Goal: Information Seeking & Learning: Learn about a topic

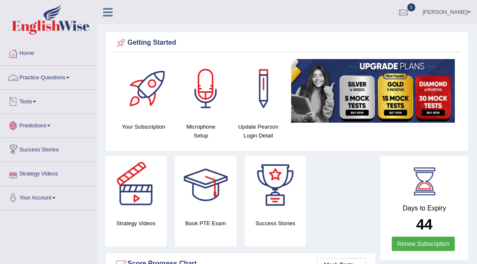
click at [46, 75] on link "Practice Questions" at bounding box center [48, 76] width 96 height 21
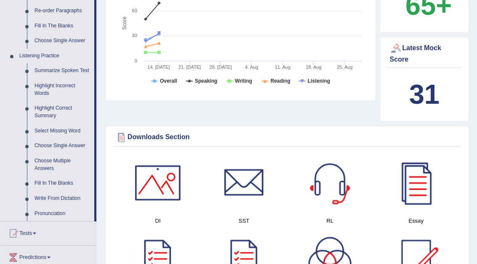
scroll to position [339, 0]
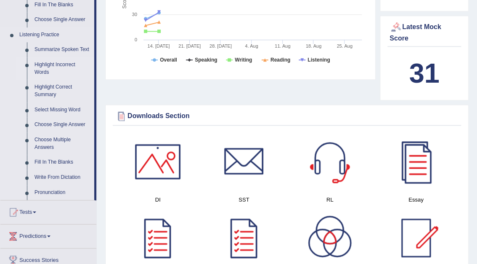
click at [48, 63] on link "Highlight Incorrect Words" at bounding box center [63, 68] width 64 height 22
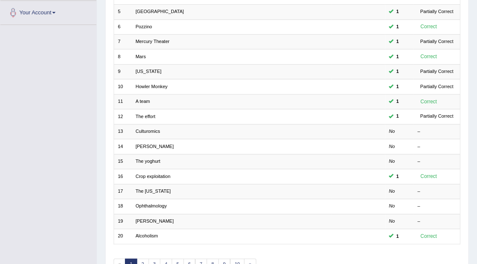
scroll to position [185, 0]
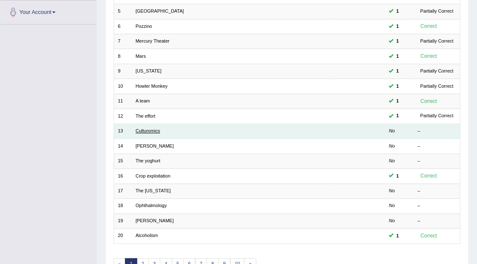
click at [153, 128] on link "Culturomics" at bounding box center [148, 130] width 24 height 5
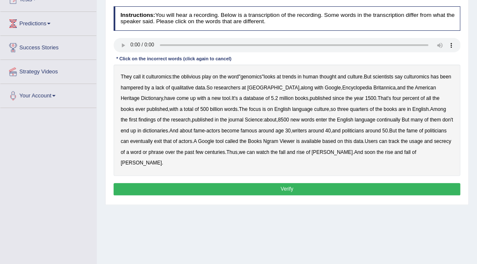
scroll to position [103, 0]
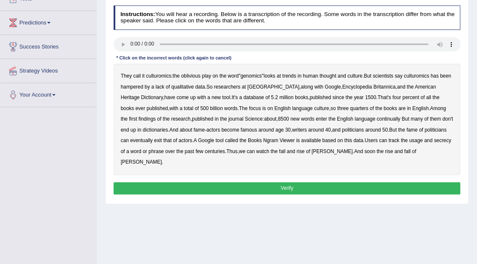
click at [377, 118] on b "continually" at bounding box center [389, 119] width 24 height 6
click at [263, 141] on b "Ngram" at bounding box center [270, 140] width 15 height 6
click at [435, 142] on b "secrecy" at bounding box center [442, 140] width 17 height 6
click at [298, 182] on button "Verify" at bounding box center [287, 188] width 347 height 12
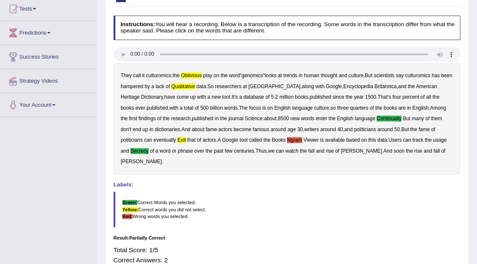
scroll to position [95, 0]
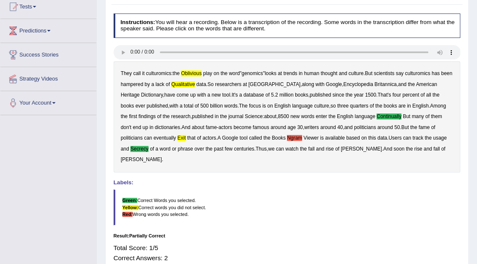
click at [477, 8] on div "Home Practice Listening: Highlight Incorrect Words Culturomics « Prev Next » Re…" at bounding box center [287, 115] width 381 height 421
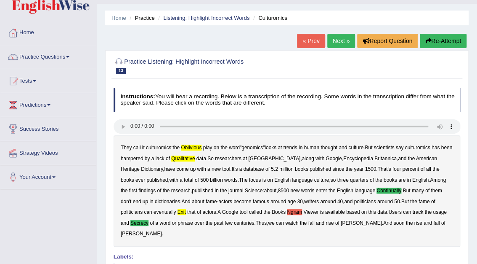
scroll to position [0, 0]
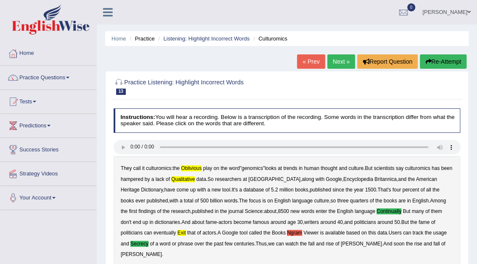
click at [337, 65] on link "Next »" at bounding box center [342, 61] width 28 height 14
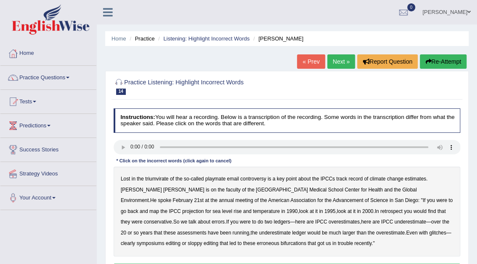
click at [160, 179] on b "triumvirate" at bounding box center [157, 179] width 24 height 6
click at [287, 209] on b "1990" at bounding box center [292, 211] width 11 height 6
click at [381, 211] on b "retrospect" at bounding box center [392, 211] width 22 height 6
click at [172, 219] on b "conservative" at bounding box center [158, 222] width 28 height 6
click at [165, 240] on b "symposiums" at bounding box center [151, 243] width 28 height 6
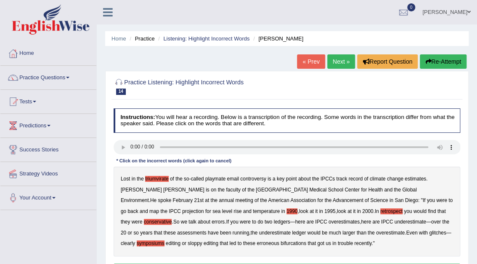
click at [281, 243] on b "bifurcations" at bounding box center [294, 243] width 26 height 6
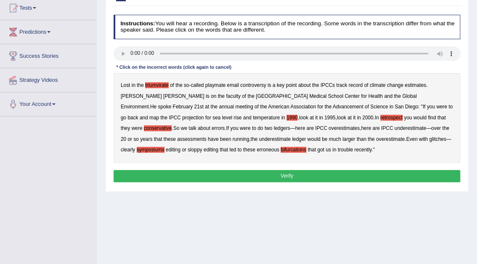
scroll to position [95, 0]
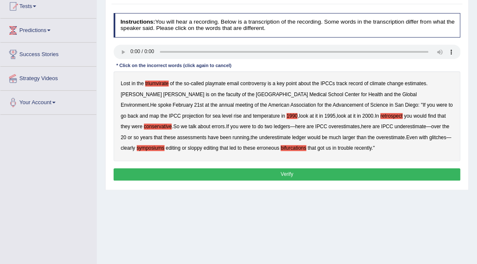
click at [303, 171] on button "Verify" at bounding box center [287, 174] width 347 height 12
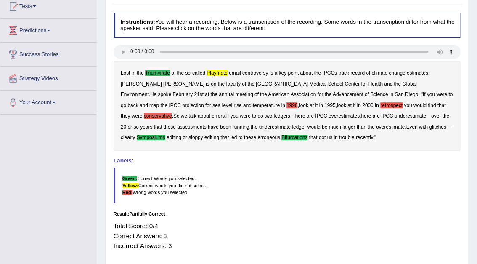
scroll to position [0, 0]
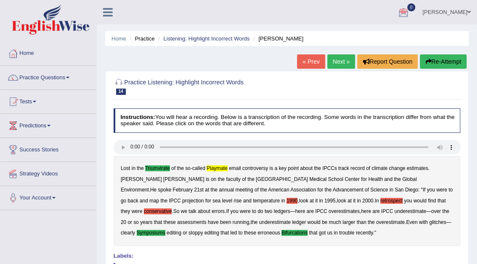
click at [343, 59] on link "Next »" at bounding box center [342, 61] width 28 height 14
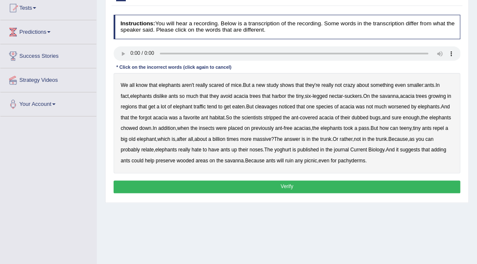
scroll to position [120, 0]
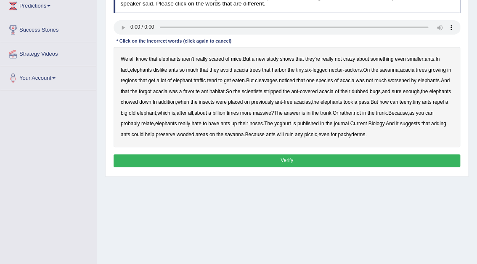
click at [264, 81] on b "cleavages" at bounding box center [266, 80] width 23 height 6
click at [402, 80] on b "worsened" at bounding box center [399, 80] width 22 height 6
click at [367, 91] on b "dubbed" at bounding box center [360, 91] width 17 height 6
click at [291, 123] on b "yoghurt" at bounding box center [283, 123] width 17 height 6
click at [285, 155] on button "Verify" at bounding box center [287, 160] width 347 height 12
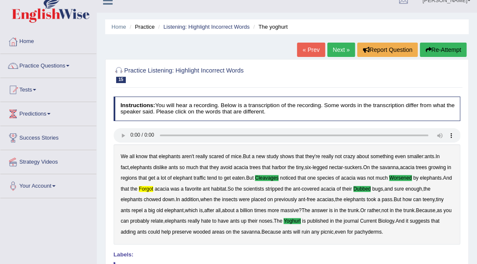
scroll to position [0, 0]
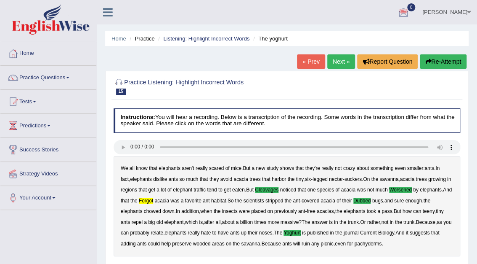
click at [341, 61] on link "Next »" at bounding box center [342, 61] width 28 height 14
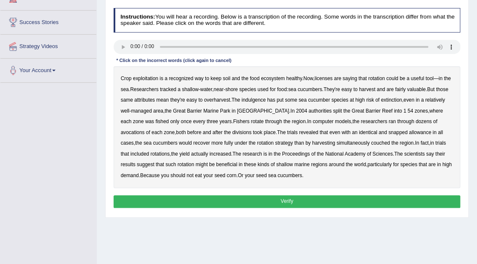
scroll to position [128, 0]
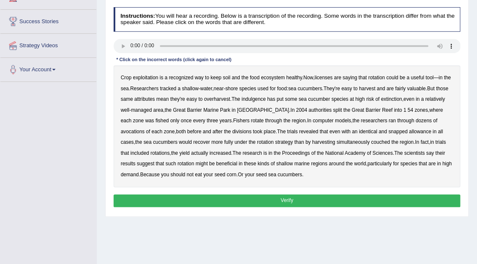
click at [144, 77] on b "exploitation" at bounding box center [145, 78] width 25 height 6
click at [327, 79] on b "licenses" at bounding box center [324, 78] width 18 height 6
click at [256, 98] on b "indulgence" at bounding box center [254, 99] width 24 height 6
click at [408, 109] on b "54" at bounding box center [410, 110] width 5 height 6
click at [370, 109] on div "Crop exploitation is a recognized way to keep soil and the food ecosystem healt…" at bounding box center [287, 126] width 347 height 122
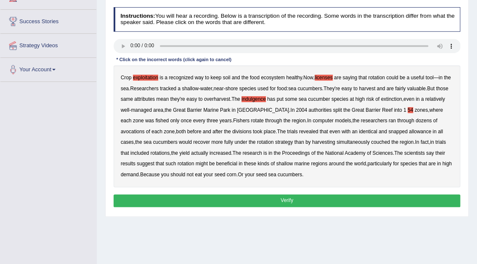
click at [145, 128] on b "avocations" at bounding box center [133, 131] width 24 height 6
click at [389, 130] on b "snapped" at bounding box center [398, 131] width 19 height 6
click at [291, 200] on button "Verify" at bounding box center [287, 200] width 347 height 12
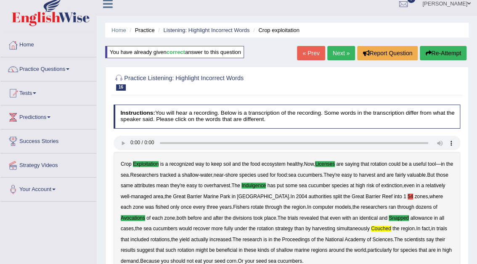
scroll to position [0, 0]
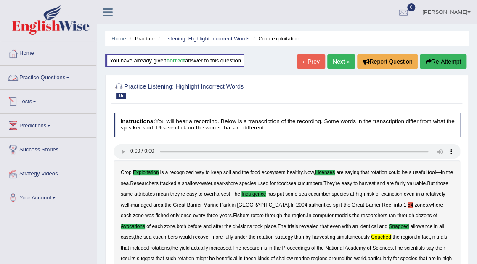
click at [65, 74] on link "Practice Questions" at bounding box center [48, 76] width 96 height 21
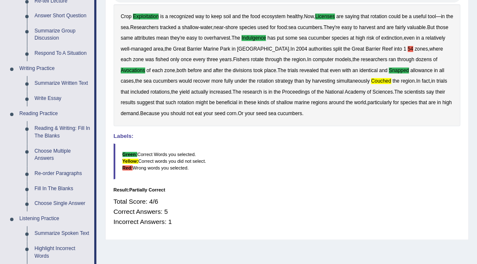
scroll to position [177, 0]
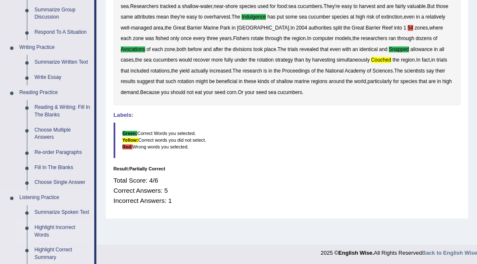
click at [50, 226] on link "Highlight Incorrect Words" at bounding box center [63, 231] width 64 height 22
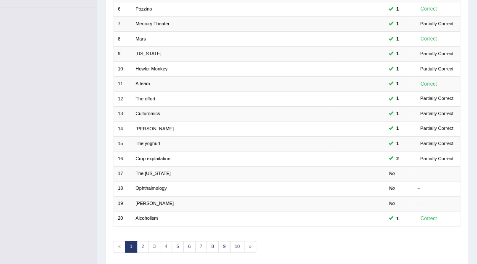
scroll to position [203, 0]
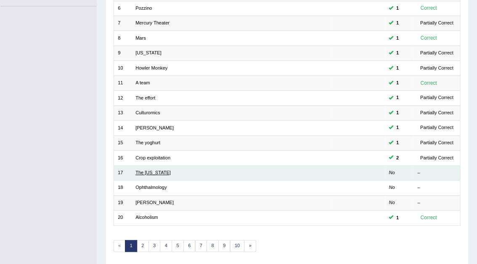
click at [147, 170] on link "The [US_STATE]" at bounding box center [153, 172] width 35 height 5
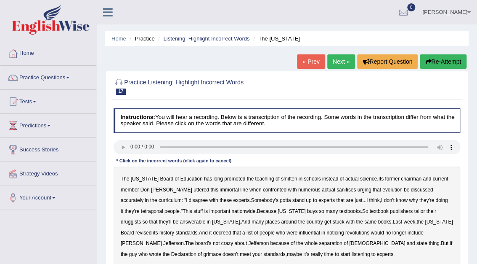
click at [281, 176] on b "smitten" at bounding box center [289, 179] width 16 height 6
click at [337, 189] on b "sanitises" at bounding box center [346, 190] width 19 height 6
click at [141, 209] on b "tetragonal" at bounding box center [152, 211] width 22 height 6
click at [141, 219] on b "druggists" at bounding box center [131, 222] width 20 height 6
click at [327, 234] on b "noticing" at bounding box center [335, 232] width 17 height 6
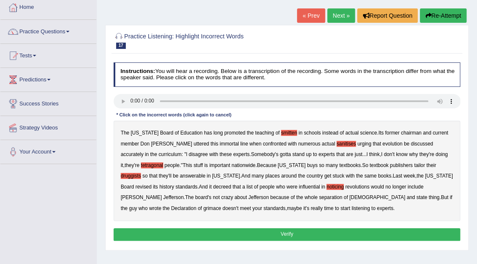
scroll to position [51, 0]
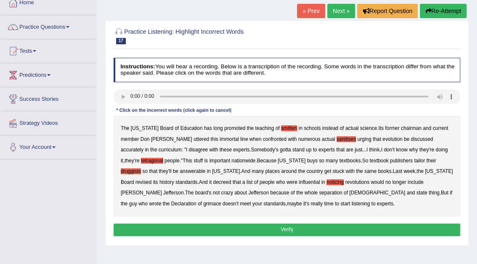
click at [221, 200] on b "grimace" at bounding box center [212, 203] width 18 height 6
click at [293, 227] on button "Verify" at bounding box center [287, 229] width 347 height 12
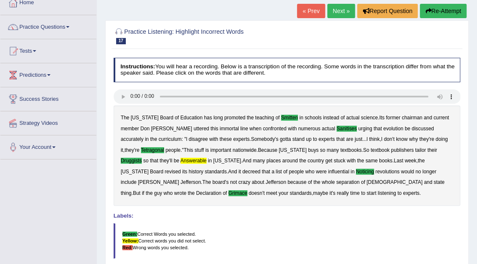
drag, startPoint x: 475, startPoint y: 115, endPoint x: 483, endPoint y: 150, distance: 35.9
click at [477, 150] on html "Toggle navigation Home Practice Questions Speaking Practice Read Aloud Repeat S…" at bounding box center [238, 81] width 477 height 264
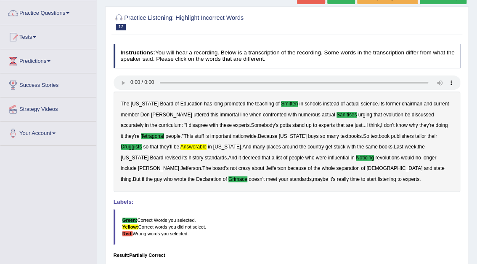
scroll to position [7, 0]
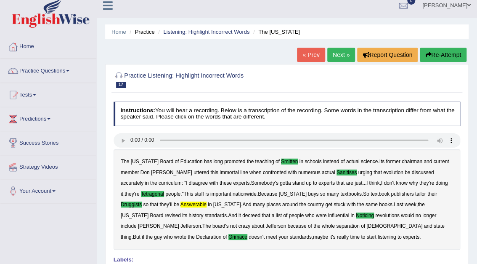
click at [341, 58] on link "Next »" at bounding box center [342, 55] width 28 height 14
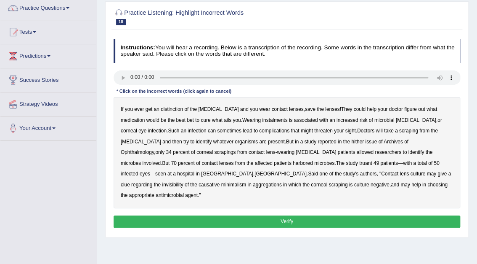
scroll to position [81, 0]
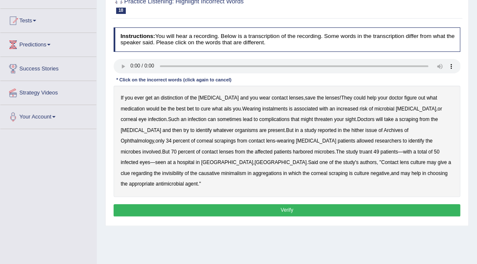
click at [291, 204] on button "Verify" at bounding box center [287, 210] width 347 height 12
click at [262, 109] on b "instalments" at bounding box center [274, 109] width 25 height 6
click at [352, 131] on b "hither" at bounding box center [358, 130] width 13 height 6
click at [249, 140] on b "contact" at bounding box center [257, 141] width 16 height 6
click at [360, 150] on b "truant" at bounding box center [366, 152] width 13 height 6
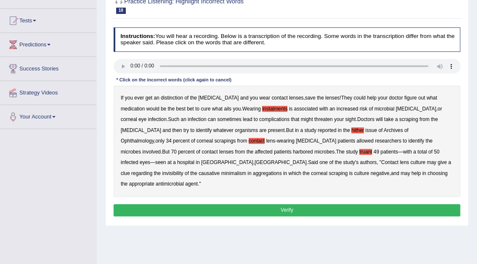
click at [183, 170] on b "invisibility" at bounding box center [172, 173] width 21 height 6
click at [246, 170] on b "minimalism" at bounding box center [233, 173] width 25 height 6
click at [295, 204] on button "Verify" at bounding box center [287, 210] width 347 height 12
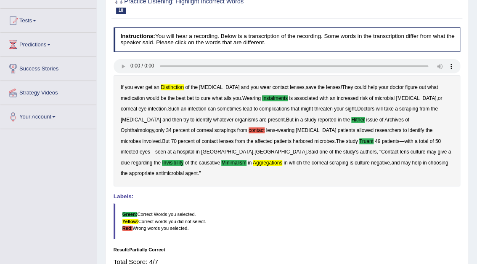
scroll to position [0, 0]
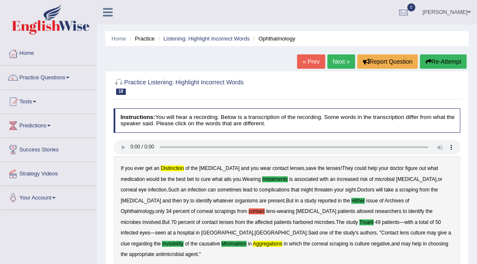
click at [338, 61] on link "Next »" at bounding box center [342, 61] width 28 height 14
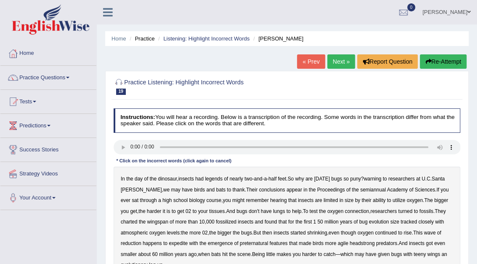
click at [212, 180] on b "legends" at bounding box center [214, 179] width 18 height 6
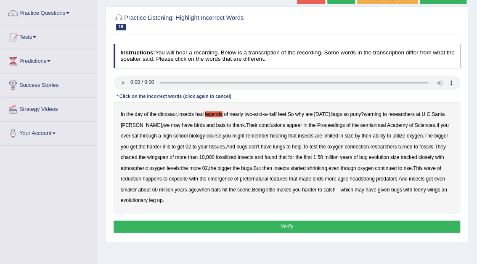
scroll to position [67, 0]
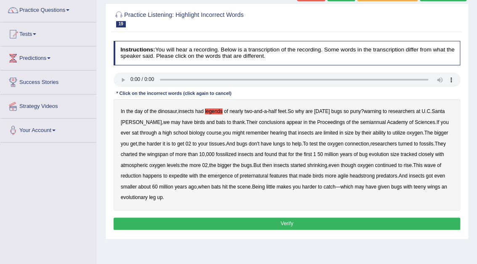
click at [360, 123] on b "semiannual" at bounding box center [373, 122] width 26 height 6
click at [157, 175] on b "happens" at bounding box center [152, 176] width 19 height 6
click at [221, 177] on b "emergence" at bounding box center [220, 176] width 25 height 6
click at [290, 223] on button "Verify" at bounding box center [287, 223] width 347 height 12
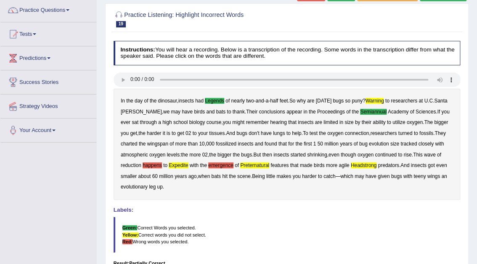
drag, startPoint x: 477, startPoint y: 108, endPoint x: 483, endPoint y: 156, distance: 47.9
click at [477, 156] on html "Toggle navigation Home Practice Questions Speaking Practice Read Aloud Repeat S…" at bounding box center [238, 65] width 477 height 264
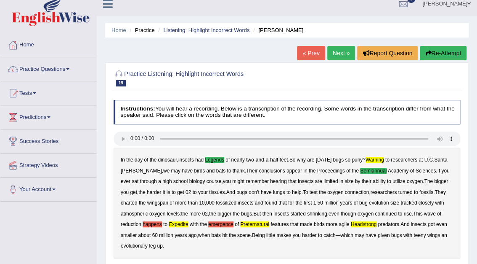
scroll to position [0, 0]
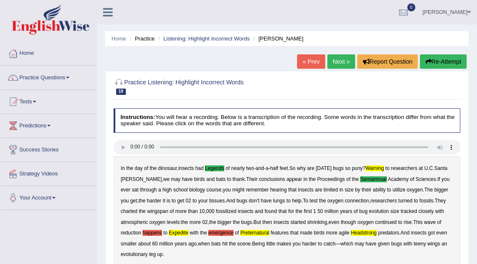
click at [434, 61] on button "Re-Attempt" at bounding box center [443, 61] width 47 height 14
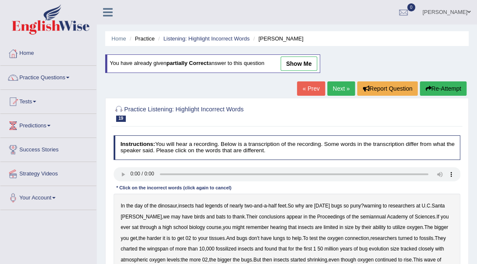
click at [215, 204] on b "legends" at bounding box center [214, 206] width 18 height 6
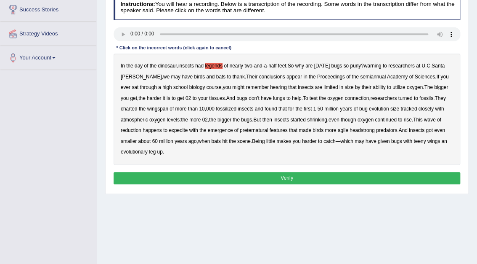
scroll to position [141, 0]
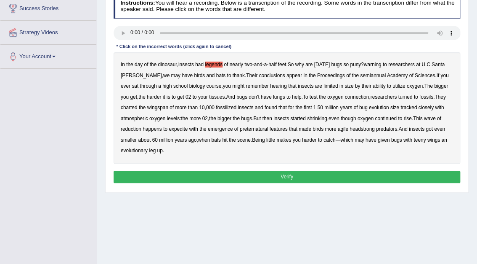
click at [360, 76] on b "semiannual" at bounding box center [373, 75] width 26 height 6
click at [154, 128] on b "happens" at bounding box center [152, 129] width 19 height 6
click at [365, 130] on b "headstrong" at bounding box center [362, 129] width 25 height 6
click at [300, 178] on button "Verify" at bounding box center [287, 177] width 347 height 12
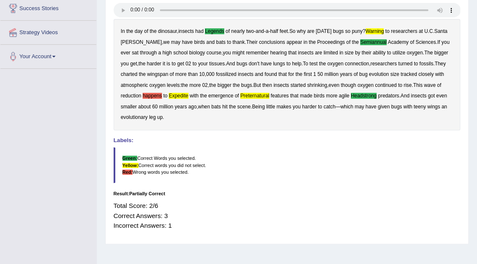
scroll to position [0, 0]
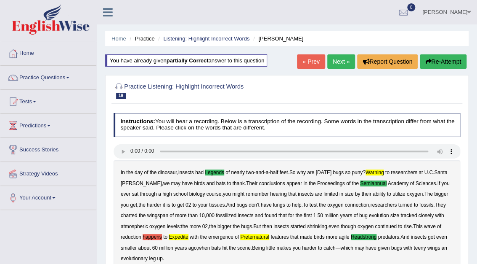
click at [445, 63] on button "Re-Attempt" at bounding box center [443, 61] width 47 height 14
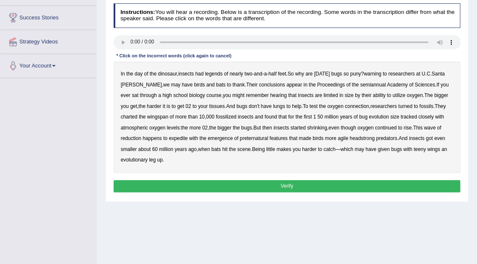
scroll to position [131, 0]
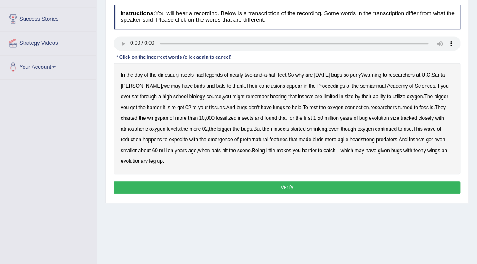
click at [216, 75] on b "legends" at bounding box center [214, 75] width 18 height 6
click at [373, 72] on b "warning" at bounding box center [373, 75] width 18 height 6
click at [360, 84] on b "semiannual" at bounding box center [373, 86] width 26 height 6
click at [364, 137] on b "headstrong" at bounding box center [362, 139] width 25 height 6
click at [251, 136] on b "preternatural" at bounding box center [254, 139] width 28 height 6
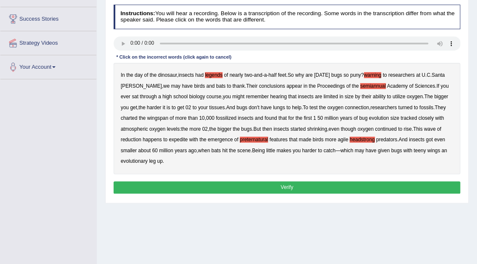
click at [178, 136] on b "expedite" at bounding box center [178, 139] width 19 height 6
click at [288, 188] on button "Verify" at bounding box center [287, 187] width 347 height 12
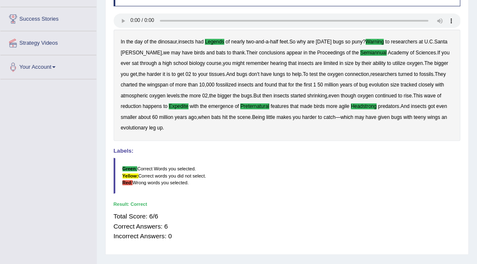
scroll to position [0, 0]
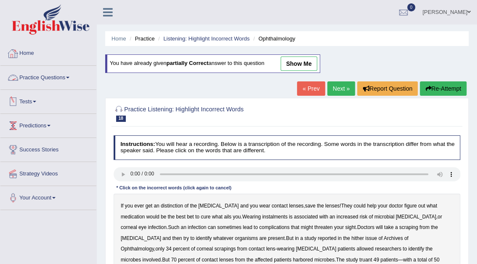
click at [49, 76] on link "Practice Questions" at bounding box center [48, 76] width 96 height 21
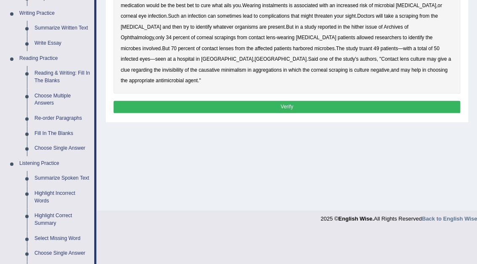
scroll to position [220, 0]
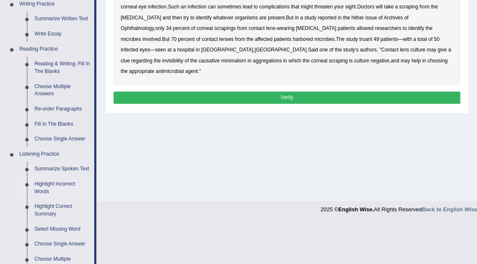
click at [60, 183] on link "Highlight Incorrect Words" at bounding box center [63, 187] width 64 height 22
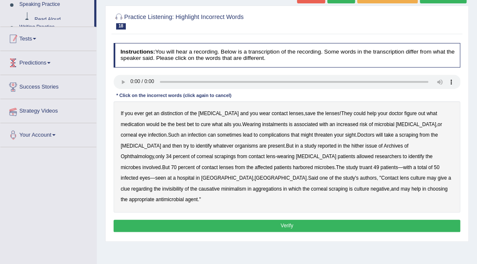
scroll to position [99, 0]
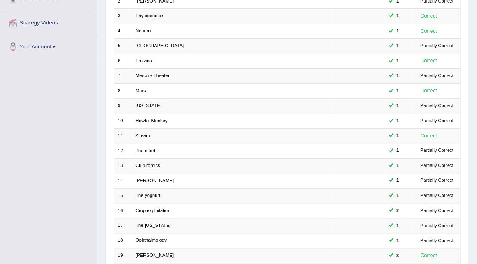
scroll to position [221, 0]
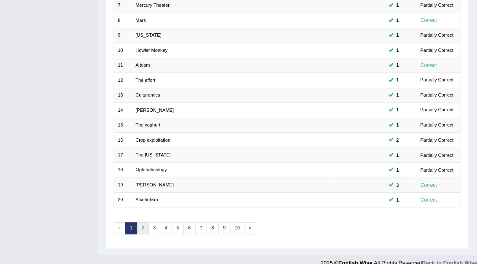
click at [143, 222] on link "2" at bounding box center [143, 228] width 12 height 12
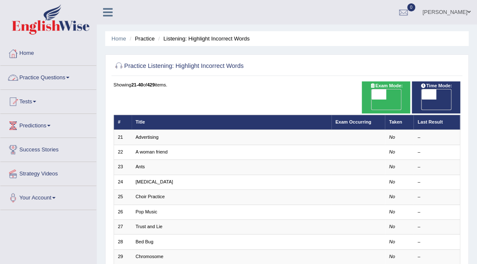
click at [47, 76] on link "Practice Questions" at bounding box center [48, 76] width 96 height 21
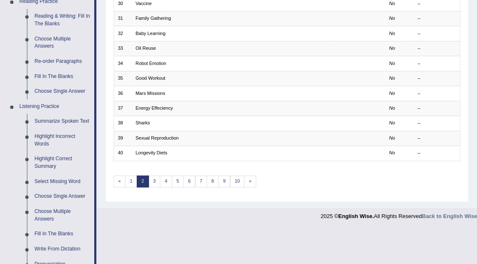
scroll to position [296, 0]
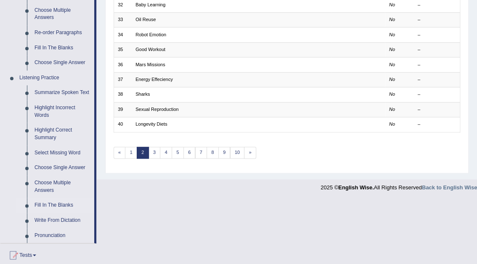
click at [46, 205] on link "Fill In The Blanks" at bounding box center [63, 204] width 64 height 15
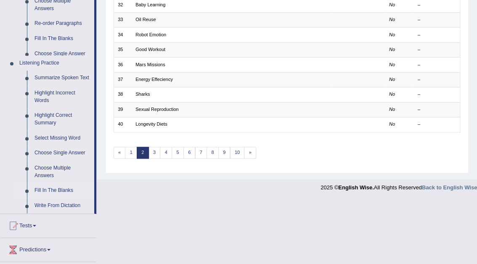
scroll to position [221, 0]
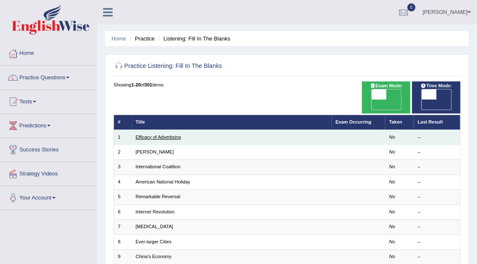
click at [155, 134] on link "Efficacy of Advertising" at bounding box center [158, 136] width 45 height 5
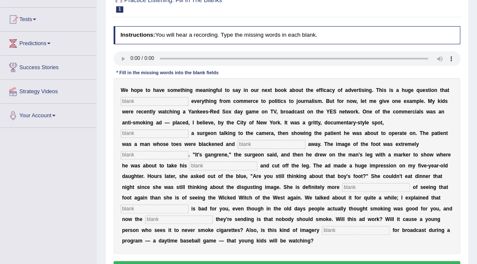
scroll to position [88, 0]
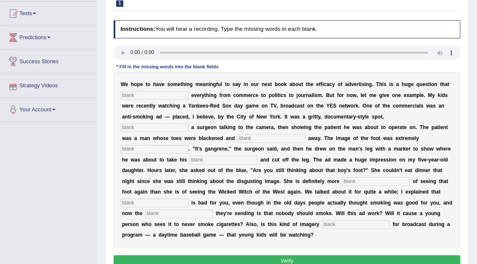
click at [134, 96] on input "text" at bounding box center [155, 95] width 68 height 8
click at [139, 94] on input "text" at bounding box center [155, 95] width 68 height 8
type input "impacts"
click at [189, 123] on input "text" at bounding box center [155, 127] width 68 height 8
click at [367, 220] on input "text" at bounding box center [356, 224] width 68 height 8
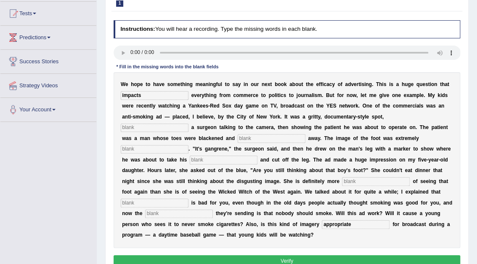
type input "appropriate"
click at [213, 209] on input "text" at bounding box center [179, 213] width 68 height 8
click at [189, 123] on input "text" at bounding box center [155, 127] width 68 height 8
type input "featuring"
click at [238, 136] on input "text" at bounding box center [272, 138] width 68 height 8
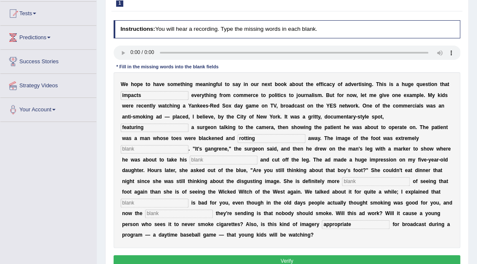
type input "rotting"
click at [189, 145] on input "text" at bounding box center [155, 149] width 68 height 8
type input "distinguish"
click at [258, 155] on input "text" at bounding box center [224, 159] width 68 height 8
type input "hacksaw"
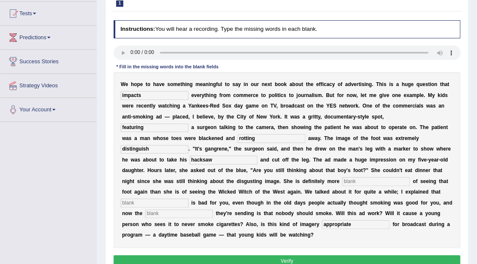
click at [342, 183] on input "text" at bounding box center [376, 181] width 68 height 8
type input "scared"
click at [189, 198] on input "text" at bounding box center [155, 202] width 68 height 8
type input "smoking"
click at [213, 209] on input "text" at bounding box center [179, 213] width 68 height 8
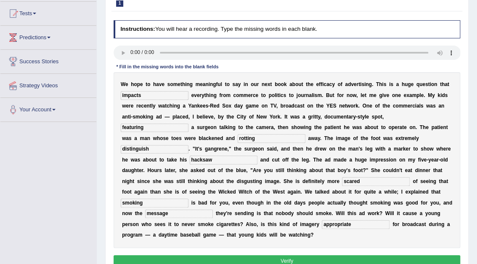
type input "message"
click at [296, 255] on button "Verify" at bounding box center [287, 261] width 347 height 12
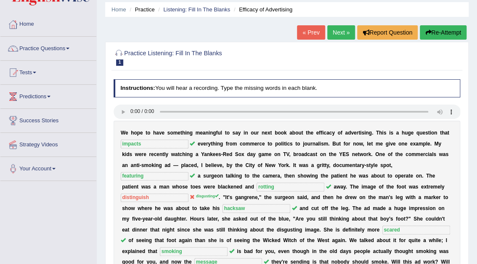
scroll to position [23, 0]
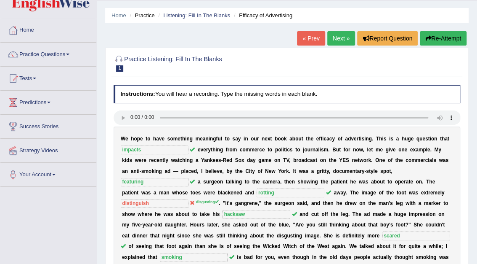
click at [344, 38] on link "Next »" at bounding box center [342, 38] width 28 height 14
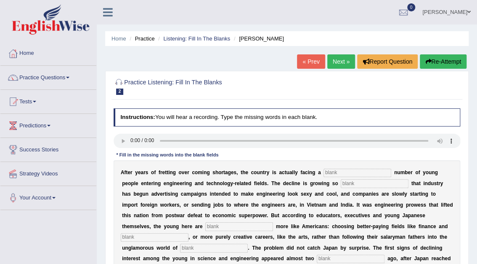
click at [328, 173] on input "text" at bounding box center [358, 172] width 68 height 8
click at [341, 182] on input "text" at bounding box center [375, 183] width 68 height 8
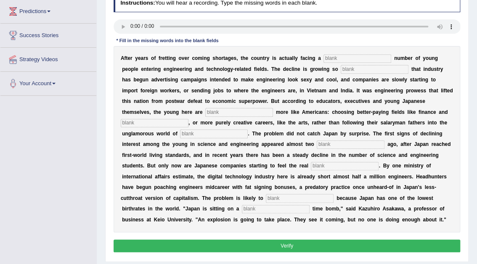
scroll to position [115, 0]
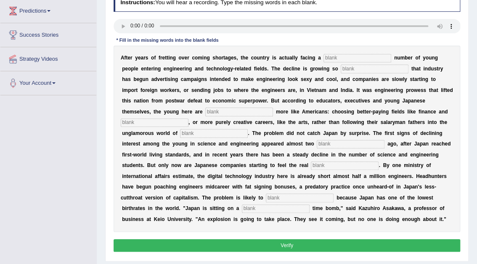
click at [311, 167] on input "text" at bounding box center [345, 165] width 68 height 8
type input "pinch"
click at [334, 193] on input "text" at bounding box center [300, 197] width 68 height 8
type input "towar"
click at [310, 204] on input "text" at bounding box center [276, 208] width 68 height 8
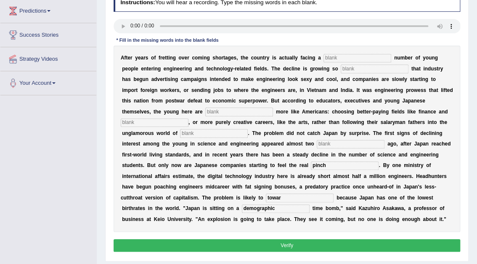
type input "demographic"
click at [334, 193] on input "towar" at bounding box center [300, 197] width 68 height 8
type input "t"
type input "worsen"
click at [317, 143] on input "text" at bounding box center [351, 144] width 68 height 8
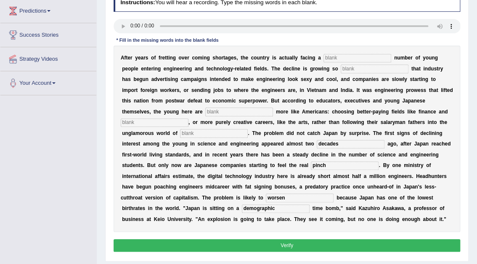
type input "decades"
click at [180, 134] on input "text" at bounding box center [214, 133] width 68 height 8
type input "manufacturing"
click at [189, 118] on input "text" at bounding box center [155, 122] width 68 height 8
type input "medicine"
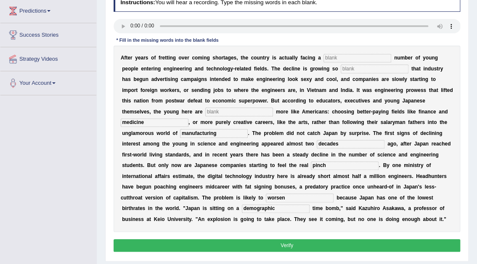
click at [205, 112] on input "text" at bounding box center [239, 111] width 68 height 8
type input "behaving"
click at [341, 69] on input "text" at bounding box center [375, 68] width 68 height 8
type input "drastic"
click at [325, 54] on input "text" at bounding box center [358, 58] width 68 height 8
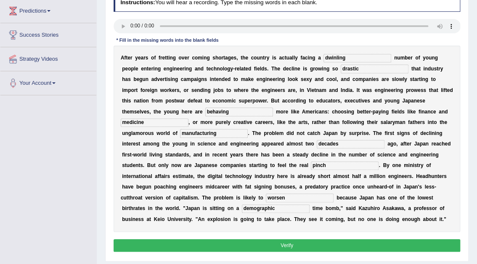
type input "dwinling"
click at [286, 245] on button "Verify" at bounding box center [287, 245] width 347 height 12
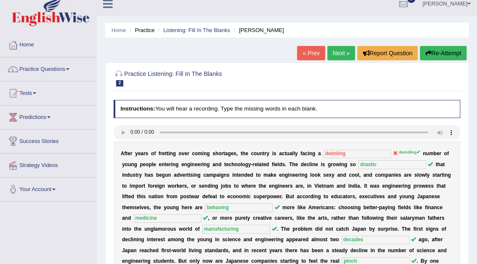
scroll to position [0, 0]
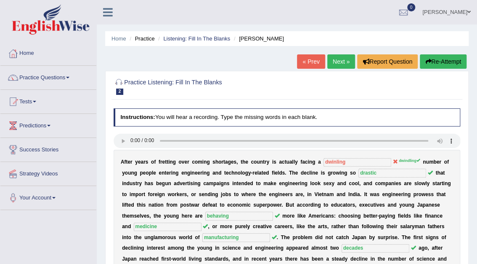
click at [346, 62] on link "Next »" at bounding box center [342, 61] width 28 height 14
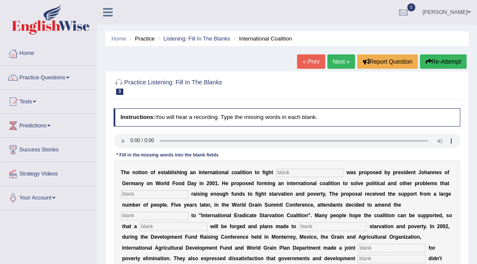
click at [290, 172] on input "text" at bounding box center [310, 172] width 68 height 8
type input "starvation"
click at [146, 195] on input "text" at bounding box center [155, 194] width 68 height 8
type input "obstruct"
click at [189, 211] on input "text" at bounding box center [155, 215] width 68 height 8
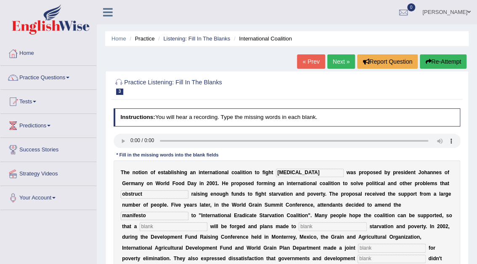
type input "manifesto"
click at [208, 222] on input "text" at bounding box center [174, 226] width 68 height 8
type input "resolution"
click at [299, 228] on input "text" at bounding box center [333, 226] width 68 height 8
type input "eliminate"
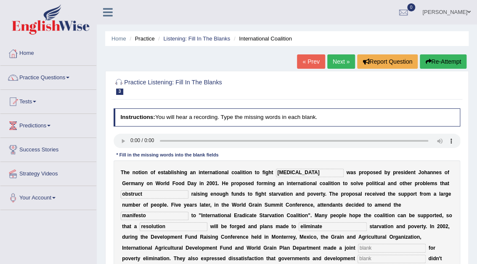
click at [358, 246] on input "text" at bounding box center [392, 247] width 68 height 8
type input "appeal"
click at [358, 259] on input "text" at bounding box center [392, 258] width 68 height 8
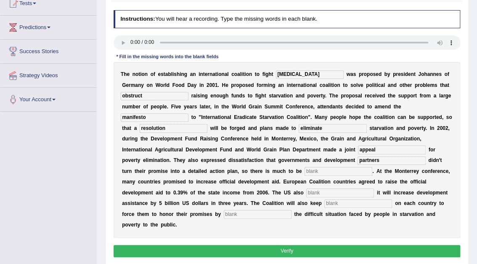
scroll to position [100, 0]
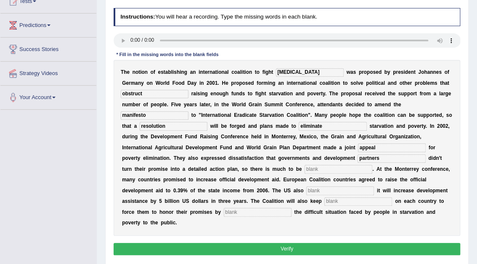
type input "partners"
click at [305, 167] on input "text" at bounding box center [339, 169] width 68 height 8
type input "desired"
click at [307, 188] on input "text" at bounding box center [341, 190] width 68 height 8
type input "announced"
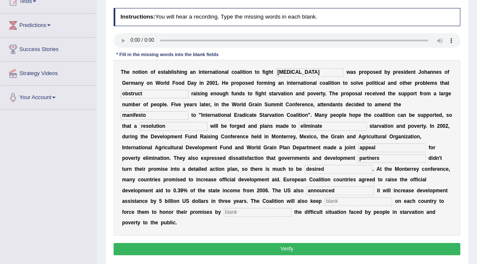
click at [325, 202] on input "text" at bounding box center [359, 201] width 68 height 8
type input "pressure"
click at [292, 208] on input "text" at bounding box center [258, 212] width 68 height 8
type input "exposing"
click at [312, 243] on button "Verify" at bounding box center [287, 249] width 347 height 12
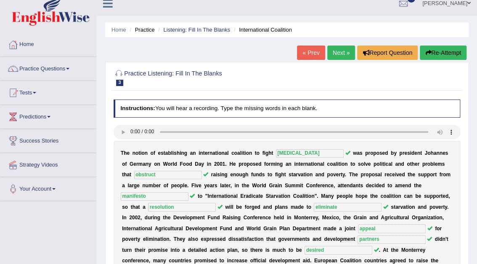
scroll to position [0, 0]
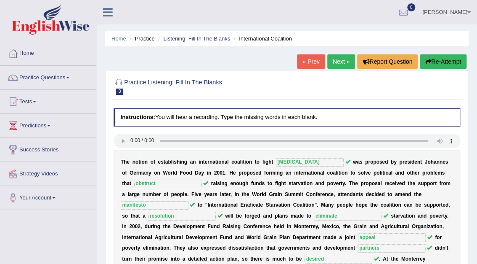
click at [341, 59] on link "Next »" at bounding box center [342, 61] width 28 height 14
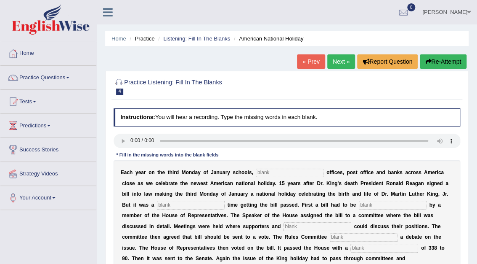
click at [303, 130] on div "Instructions: You will hear a recording. Type the missing words in each blank. …" at bounding box center [287, 222] width 351 height 235
click at [262, 172] on input "text" at bounding box center [290, 172] width 68 height 8
type input "fedderal"
click at [157, 203] on input "text" at bounding box center [191, 204] width 68 height 8
type input "tough"
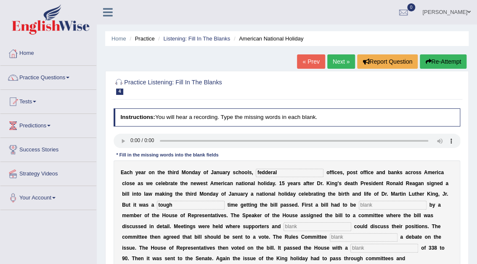
click at [359, 205] on input "text" at bounding box center [393, 204] width 68 height 8
type input "introduced"
click at [284, 224] on input "text" at bounding box center [318, 226] width 68 height 8
type input "apponents"
click at [330, 236] on input "text" at bounding box center [364, 237] width 68 height 8
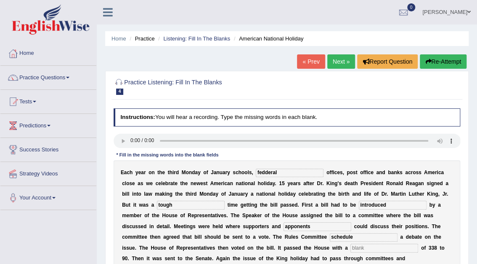
type input "schedule"
click at [351, 249] on input "text" at bounding box center [385, 247] width 68 height 8
type input "vote"
click at [189, 263] on input "text" at bounding box center [155, 269] width 68 height 8
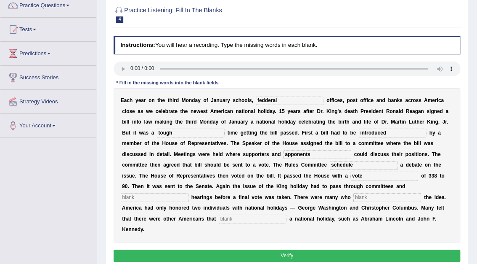
scroll to position [78, 0]
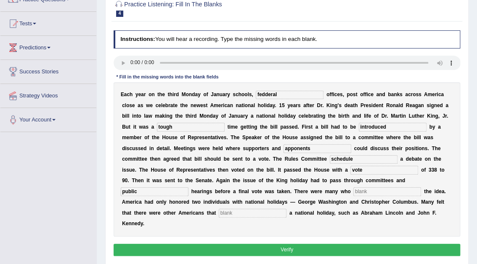
type input "public"
click at [354, 191] on input "text" at bounding box center [388, 191] width 68 height 8
type input "apposed"
click at [287, 208] on input "text" at bounding box center [253, 212] width 68 height 8
type input "deserved"
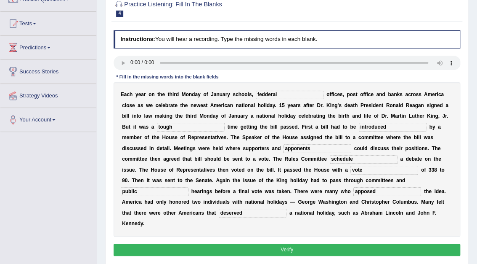
click at [290, 243] on button "Verify" at bounding box center [287, 249] width 347 height 12
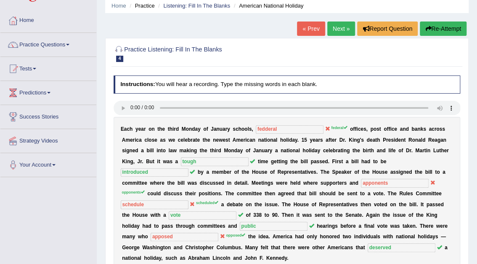
scroll to position [0, 0]
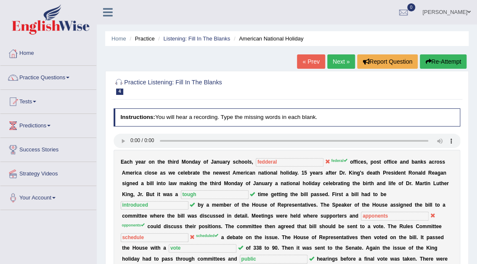
click at [445, 61] on button "Re-Attempt" at bounding box center [443, 61] width 47 height 14
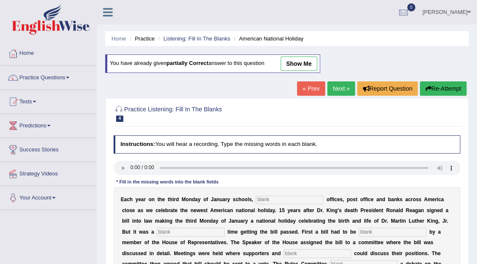
click at [264, 199] on input "text" at bounding box center [290, 199] width 68 height 8
type input "federal"
click at [157, 232] on input "text" at bounding box center [191, 231] width 68 height 8
type input "tough"
click at [359, 232] on input "text" at bounding box center [393, 231] width 68 height 8
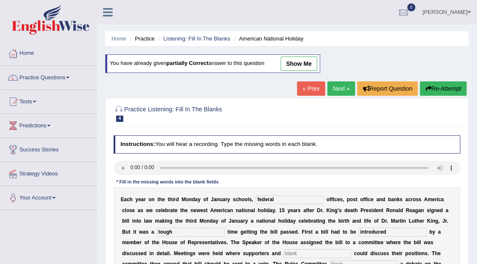
type input "introduced"
click at [284, 253] on input "text" at bounding box center [318, 253] width 68 height 8
type input "opponents"
click at [330, 262] on input "text" at bounding box center [364, 264] width 68 height 8
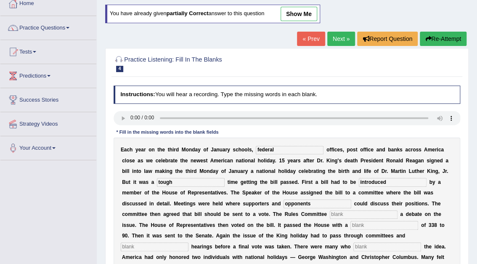
scroll to position [55, 0]
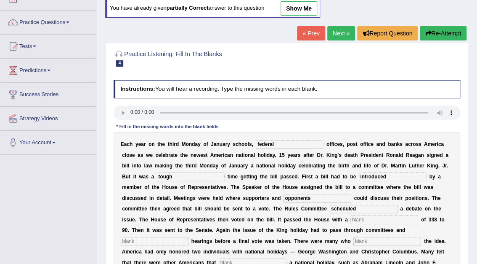
type input "scheduled"
click at [351, 221] on input "text" at bounding box center [385, 219] width 68 height 8
type input "vote"
click at [189, 237] on input "text" at bounding box center [155, 241] width 68 height 8
type input "public"
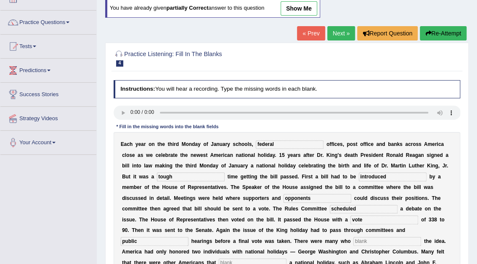
click at [354, 240] on input "text" at bounding box center [388, 241] width 68 height 8
type input "opposed"
click at [287, 258] on input "text" at bounding box center [253, 262] width 68 height 8
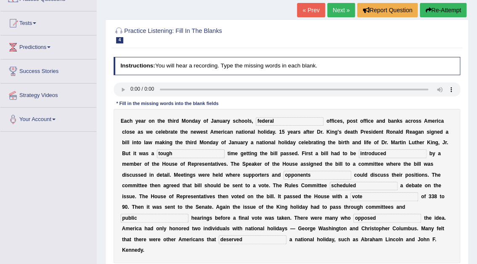
type input "deserved"
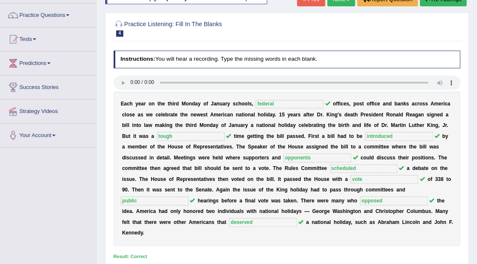
scroll to position [0, 0]
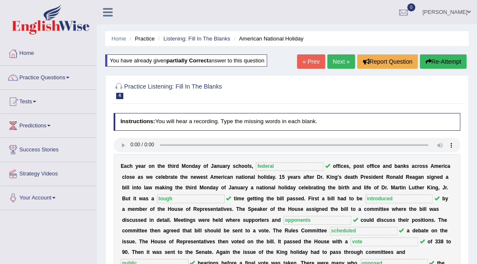
click at [342, 66] on link "Next »" at bounding box center [342, 61] width 28 height 14
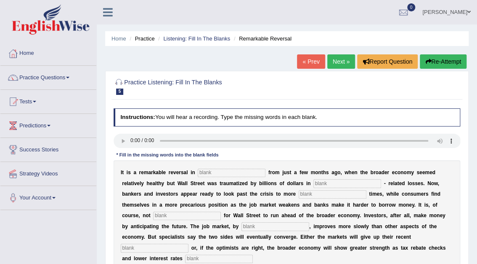
click at [221, 173] on input "text" at bounding box center [232, 172] width 68 height 8
click at [214, 172] on input "text" at bounding box center [232, 172] width 68 height 8
type input "attitudes"
click at [314, 183] on input "text" at bounding box center [348, 183] width 68 height 8
type input "mortagage"
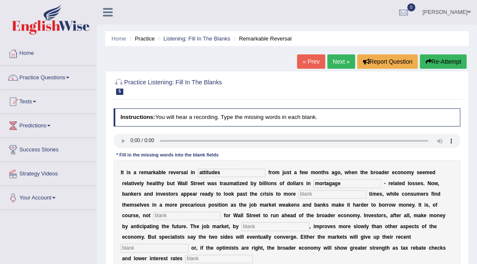
click at [299, 192] on input "text" at bounding box center [333, 194] width 68 height 8
type input "profitable"
click at [221, 211] on input "text" at bounding box center [187, 215] width 68 height 8
type input "uncommon"
click at [242, 228] on input "text" at bounding box center [276, 226] width 68 height 8
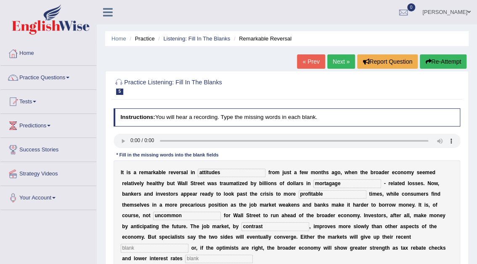
type input "contrast"
click at [189, 243] on input "text" at bounding box center [155, 247] width 68 height 8
type input "gains"
click at [316, 252] on div "I t i s a r e m a r k a b l e r e v e r s a l i n attitudes f r o m j u s t a f…" at bounding box center [287, 253] width 347 height 186
click at [253, 254] on input "text" at bounding box center [219, 258] width 68 height 8
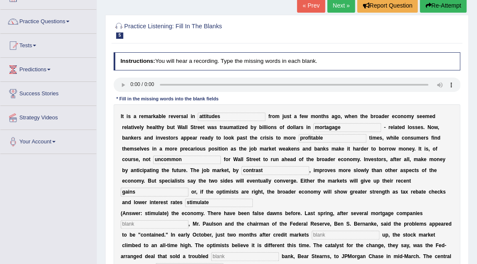
scroll to position [76, 0]
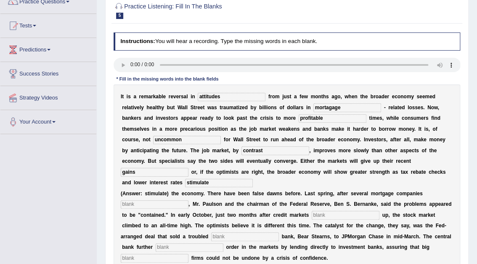
type input "stimulate"
click at [157, 200] on input "text" at bounding box center [155, 204] width 68 height 8
type input "collapsed"
click at [312, 211] on input "text" at bounding box center [346, 215] width 68 height 8
type input "froze"
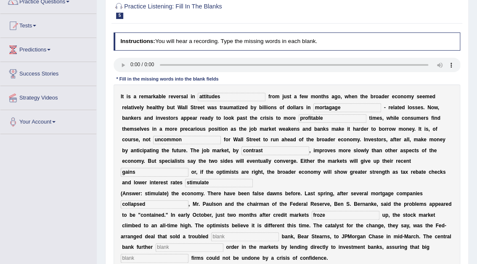
click at [211, 232] on input "text" at bounding box center [245, 236] width 68 height 8
type input "investement"
click at [156, 243] on input "text" at bounding box center [190, 247] width 68 height 8
type input "restore"
click at [189, 253] on input "text" at bounding box center [155, 257] width 68 height 8
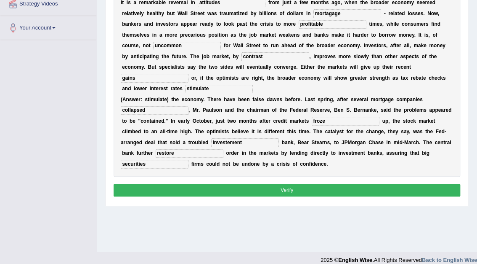
scroll to position [175, 0]
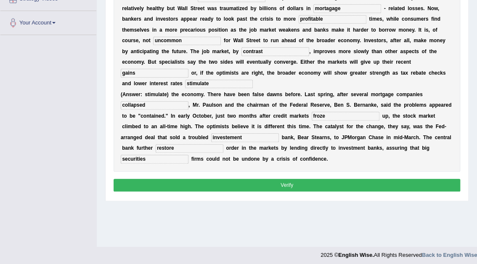
type input "securities"
click at [304, 179] on button "Verify" at bounding box center [287, 185] width 347 height 12
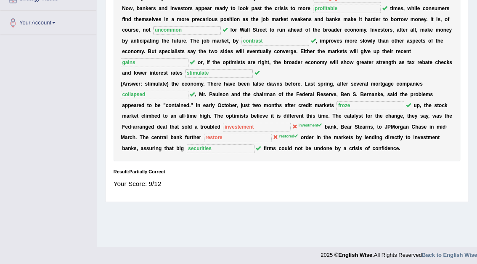
scroll to position [0, 0]
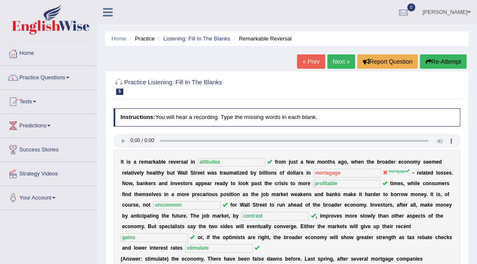
click at [340, 61] on link "Next »" at bounding box center [342, 61] width 28 height 14
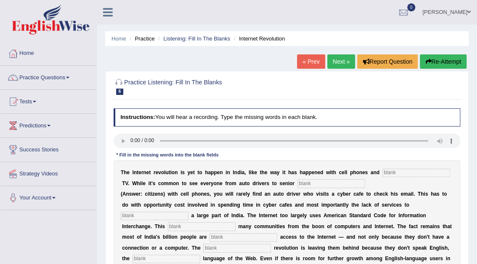
click at [394, 173] on input "text" at bounding box center [417, 172] width 68 height 8
click at [305, 178] on div "T h e I n t e r n e t r e v o l u t i o n i s y e t t o h a p p e n i n I n d i…" at bounding box center [287, 242] width 347 height 165
click at [299, 184] on input "text" at bounding box center [332, 183] width 68 height 8
type input "citizens"
click at [189, 211] on input "text" at bounding box center [155, 215] width 68 height 8
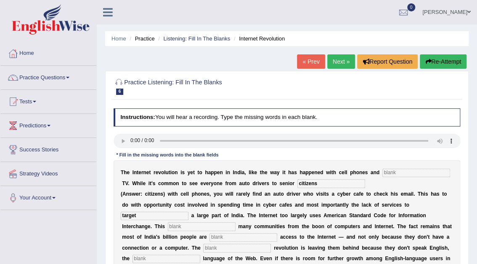
type input "target"
click at [236, 222] on input "text" at bounding box center [202, 226] width 68 height 8
click at [210, 236] on input "text" at bounding box center [244, 237] width 68 height 8
type input "denied"
click at [203, 248] on input "text" at bounding box center [237, 247] width 68 height 8
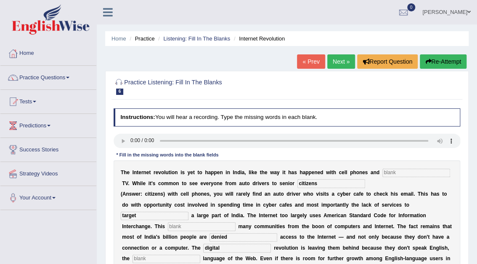
type input "digital"
click at [200, 254] on input "text" at bounding box center [167, 258] width 68 height 8
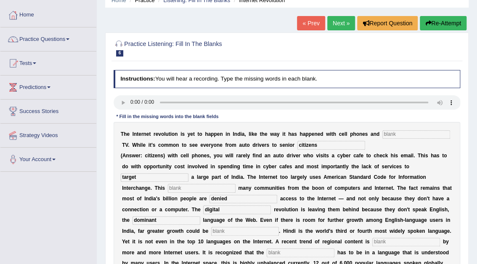
scroll to position [64, 0]
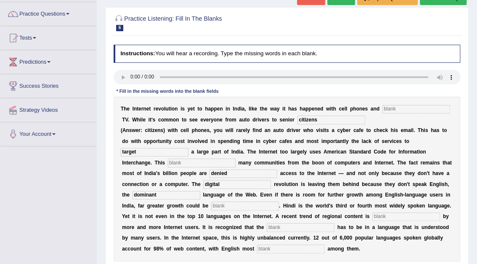
type input "dominant"
click at [373, 216] on input "text" at bounding box center [407, 216] width 68 height 8
type input "prefered"
click at [267, 227] on input "text" at bounding box center [301, 227] width 68 height 8
type input "content"
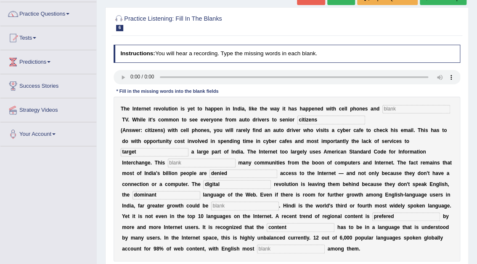
click at [257, 251] on input "text" at bounding box center [291, 248] width 68 height 8
type input "prominent"
click at [397, 110] on input "text" at bounding box center [417, 109] width 68 height 8
type input "cabel"
click at [236, 158] on input "text" at bounding box center [202, 162] width 68 height 8
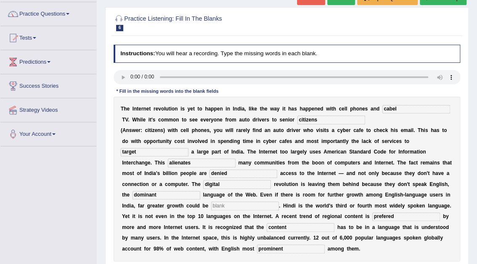
type input "alienates"
click at [211, 207] on input "text" at bounding box center [245, 205] width 68 height 8
type input "unleashed"
click at [373, 215] on input "prefered" at bounding box center [407, 216] width 68 height 8
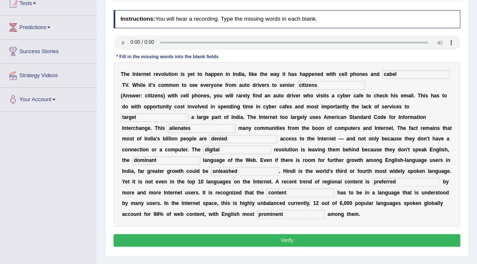
scroll to position [99, 0]
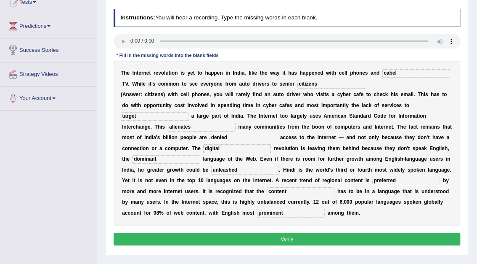
type input "preferred"
click at [302, 237] on button "Verify" at bounding box center [287, 238] width 347 height 12
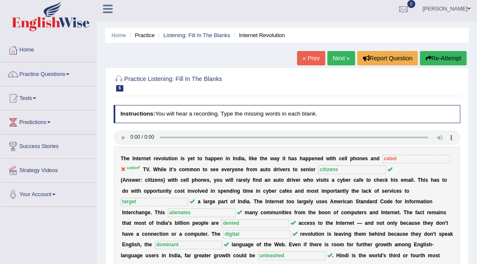
scroll to position [0, 0]
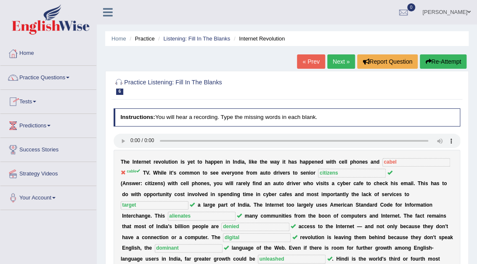
click at [340, 62] on link "Next »" at bounding box center [342, 61] width 28 height 14
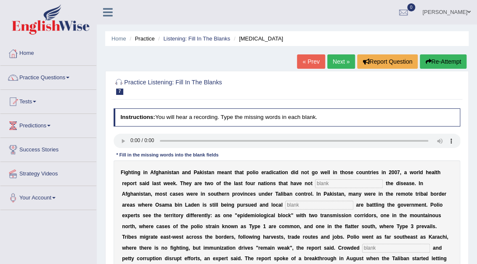
click at [315, 184] on input "text" at bounding box center [349, 183] width 68 height 8
type input "illuminated"
click at [285, 204] on input "text" at bounding box center [319, 204] width 68 height 8
type input "millitants"
click at [363, 246] on input "text" at bounding box center [397, 247] width 68 height 8
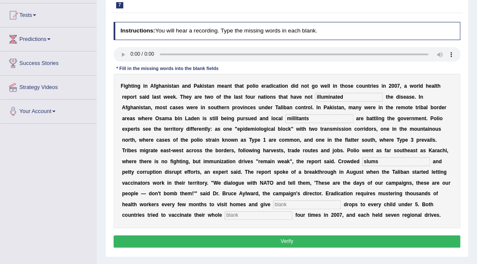
scroll to position [89, 0]
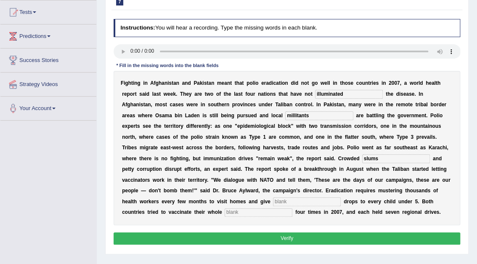
type input "slums"
click at [341, 197] on input "text" at bounding box center [307, 201] width 68 height 8
type input "vaccine"
click at [278, 208] on input "text" at bounding box center [259, 212] width 68 height 8
type input "populations"
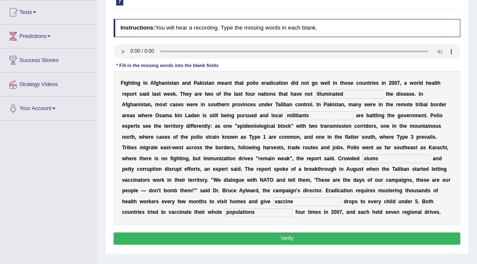
click at [285, 232] on button "Verify" at bounding box center [287, 238] width 347 height 12
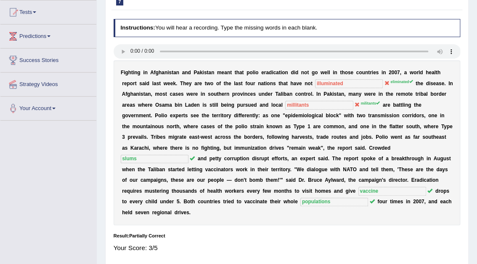
scroll to position [0, 0]
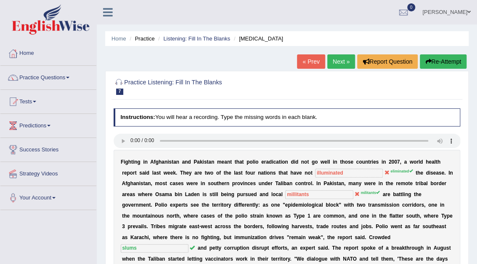
click at [442, 60] on button "Re-Attempt" at bounding box center [443, 61] width 47 height 14
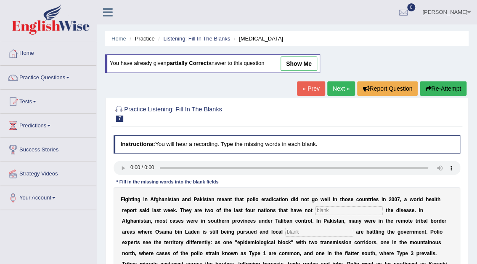
click at [315, 211] on input "text" at bounding box center [349, 210] width 68 height 8
click at [285, 229] on input "text" at bounding box center [319, 231] width 68 height 8
click at [291, 66] on link "show me" at bounding box center [299, 63] width 37 height 14
type input "illuminated"
type input "millitants"
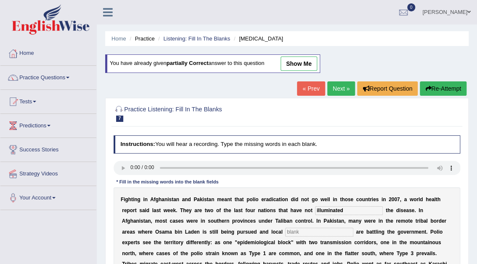
type input "slums"
type input "vaccine"
type input "populations"
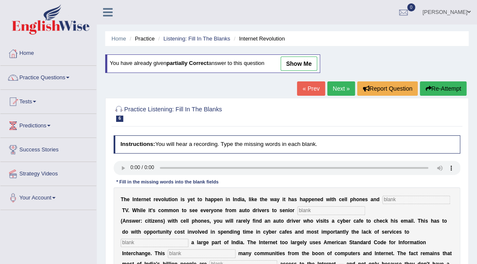
click at [341, 86] on link "Next »" at bounding box center [342, 88] width 28 height 14
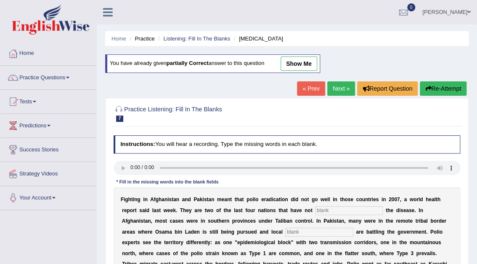
click at [315, 209] on input "text" at bounding box center [349, 210] width 68 height 8
type input "eliminated"
click at [285, 229] on input "text" at bounding box center [319, 231] width 68 height 8
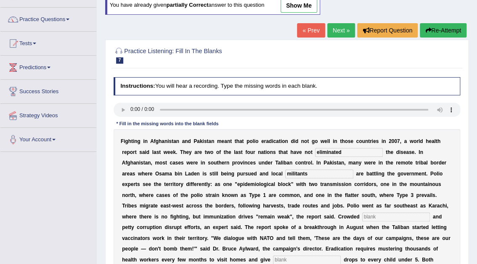
scroll to position [102, 0]
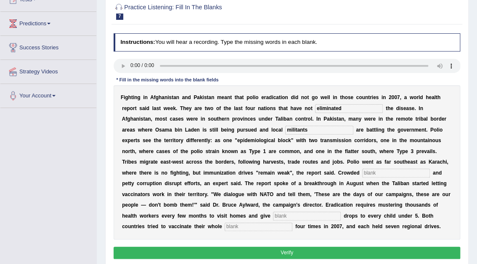
type input "militants"
click at [363, 169] on input "text" at bounding box center [397, 172] width 68 height 8
type input "slums"
click at [341, 211] on input "text" at bounding box center [307, 215] width 68 height 8
type input "vaccine"
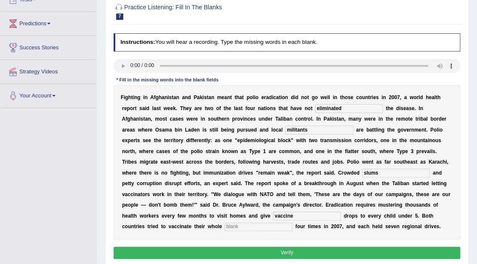
click at [269, 222] on input "text" at bounding box center [259, 226] width 68 height 8
click at [261, 222] on input "text" at bounding box center [259, 226] width 68 height 8
type input "populations"
click at [287, 246] on button "Verify" at bounding box center [287, 252] width 347 height 12
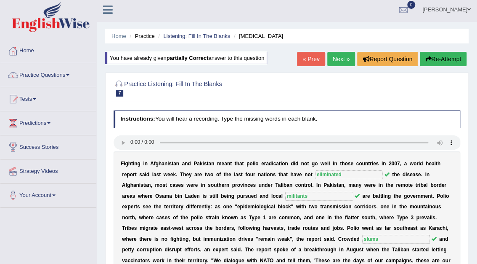
scroll to position [0, 0]
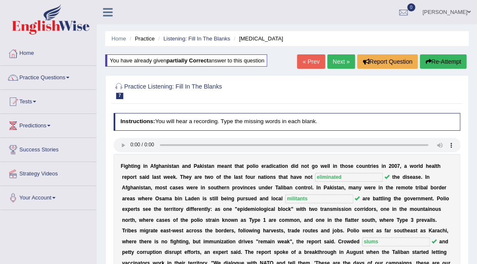
click at [347, 56] on link "Next »" at bounding box center [342, 61] width 28 height 14
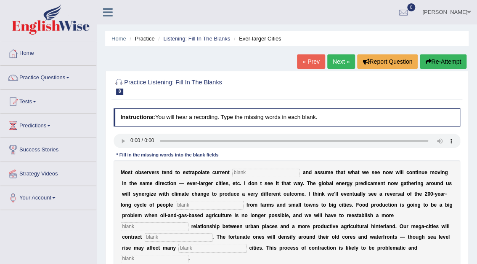
click at [249, 173] on input "text" at bounding box center [266, 172] width 68 height 8
type input "trams"
click at [176, 205] on input "text" at bounding box center [210, 204] width 68 height 8
type input "moving"
click at [189, 222] on input "text" at bounding box center [155, 226] width 68 height 8
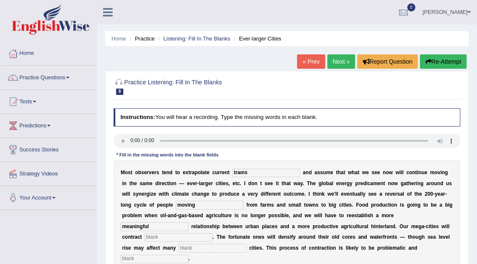
type input "meaningful"
click at [213, 233] on input "text" at bounding box center [179, 237] width 68 height 8
type input "substanible"
click at [246, 243] on input "text" at bounding box center [213, 247] width 68 height 8
type input "harbour"
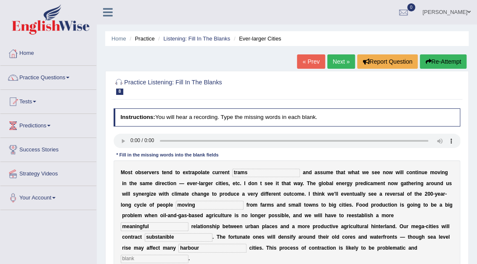
click at [267, 173] on input "trams" at bounding box center [266, 172] width 68 height 8
type input "trends"
click at [213, 233] on input "substanible" at bounding box center [179, 237] width 68 height 8
type input "substantially"
click at [246, 243] on input "harbour" at bounding box center [213, 247] width 68 height 8
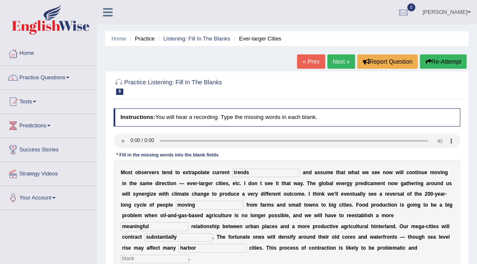
type input "harbor"
click at [189, 254] on input "text" at bounding box center [155, 258] width 68 height 8
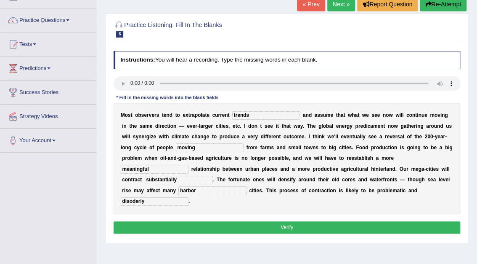
scroll to position [59, 0]
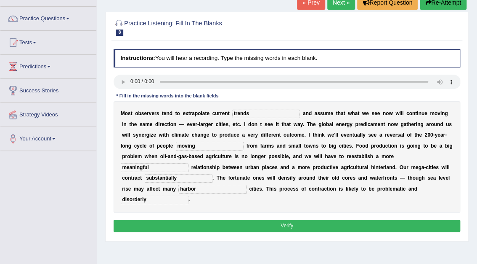
type input "disorderly"
click at [295, 219] on button "Verify" at bounding box center [287, 225] width 347 height 12
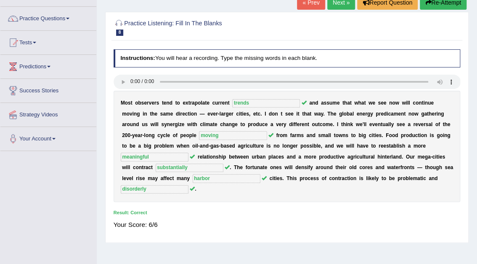
scroll to position [0, 0]
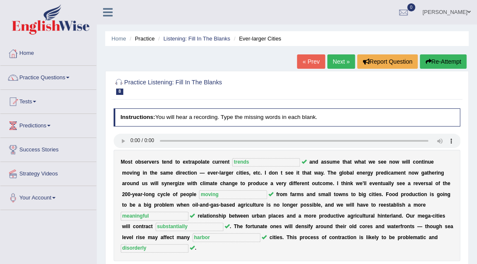
click at [344, 58] on link "Next »" at bounding box center [342, 61] width 28 height 14
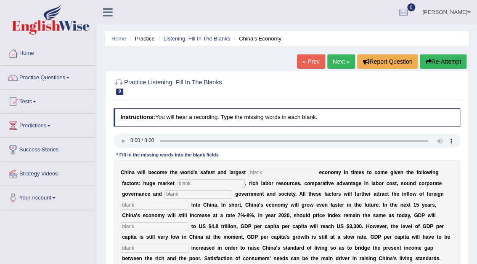
click at [268, 173] on input "text" at bounding box center [283, 172] width 68 height 8
click at [254, 171] on input "text" at bounding box center [283, 172] width 68 height 8
type input "investment"
click at [177, 184] on input "text" at bounding box center [211, 183] width 68 height 8
type input "potential"
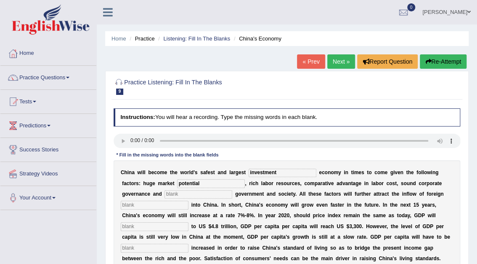
click at [165, 195] on input "text" at bounding box center [199, 194] width 68 height 8
type input "stable"
click at [189, 200] on input "text" at bounding box center [155, 204] width 68 height 8
type input "capital"
click at [189, 222] on input "text" at bounding box center [155, 226] width 68 height 8
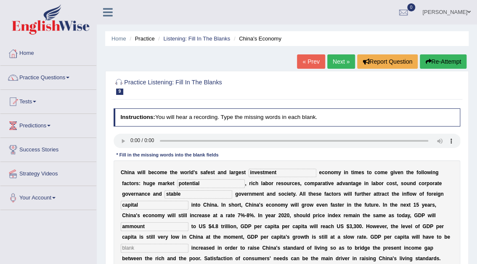
type input "ammount"
click at [189, 243] on input "text" at bounding box center [155, 247] width 68 height 8
click at [215, 263] on input "text" at bounding box center [181, 269] width 68 height 8
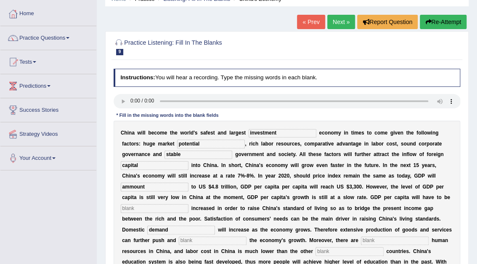
scroll to position [75, 0]
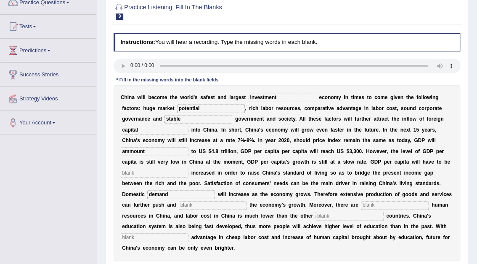
type input "demand"
click at [247, 201] on input "text" at bounding box center [213, 205] width 68 height 8
type input "ststain"
click at [361, 204] on input "text" at bounding box center [395, 205] width 68 height 8
type input "abundant"
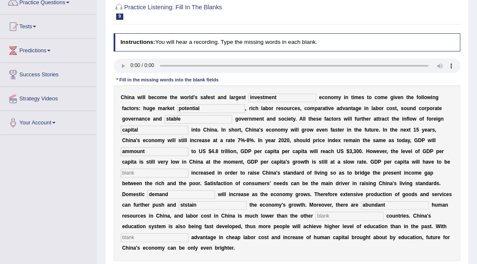
click at [167, 233] on input "text" at bounding box center [155, 237] width 68 height 8
type input "comparative"
click at [384, 211] on input "text" at bounding box center [350, 215] width 68 height 8
click at [384, 211] on input "industralized" at bounding box center [350, 215] width 68 height 8
type input "industrialized"
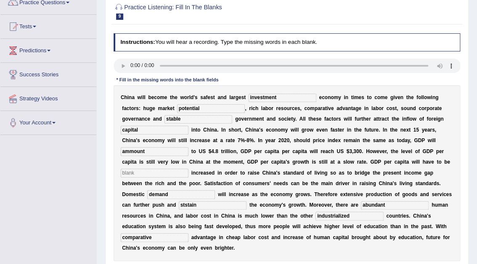
click at [189, 168] on input "text" at bounding box center [155, 172] width 68 height 8
type input "further"
click at [189, 147] on input "ammount" at bounding box center [155, 151] width 68 height 8
type input "amount"
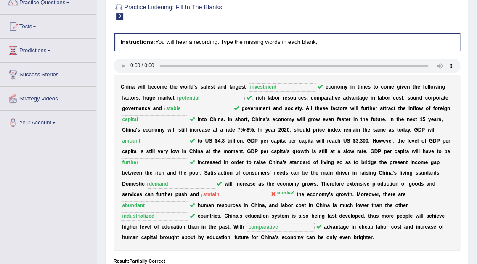
scroll to position [0, 0]
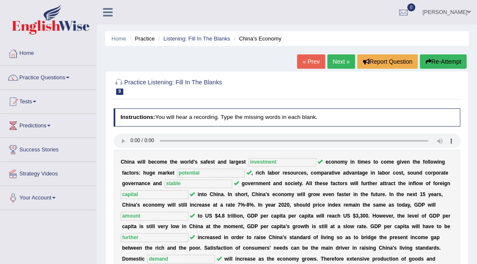
click at [339, 64] on link "Next »" at bounding box center [342, 61] width 28 height 14
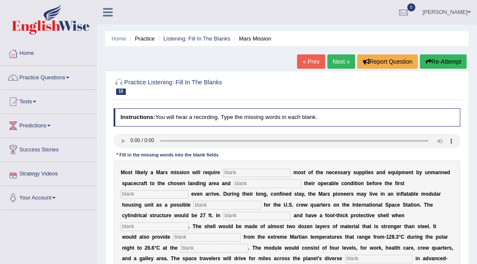
click at [256, 184] on input "text" at bounding box center [268, 183] width 68 height 8
type input "confirming"
click at [189, 190] on input "text" at bounding box center [155, 194] width 68 height 8
type input "astronut"
click at [193, 206] on input "text" at bounding box center [227, 204] width 68 height 8
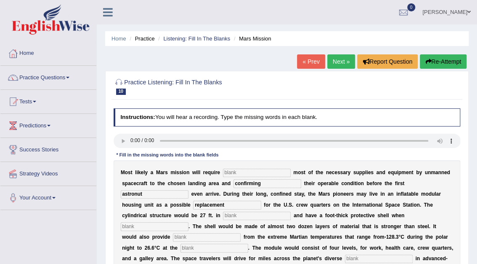
type input "replacement"
click at [223, 214] on input "text" at bounding box center [257, 215] width 68 height 8
type input "diameter"
click at [189, 222] on input "text" at bounding box center [155, 226] width 68 height 8
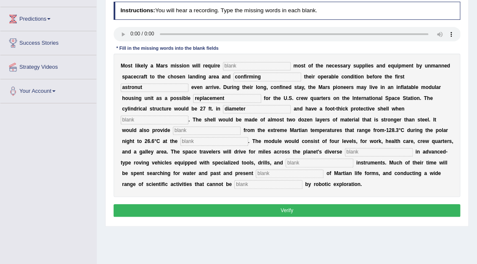
scroll to position [106, 0]
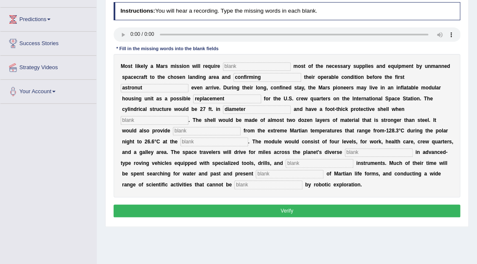
click at [245, 66] on input "text" at bounding box center [257, 66] width 68 height 8
type input "transporting"
click at [189, 84] on input "astronut" at bounding box center [155, 88] width 68 height 8
type input "astronauts"
click at [189, 116] on input "text" at bounding box center [155, 120] width 68 height 8
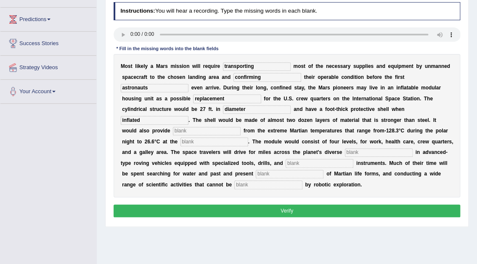
type input "inflated"
click at [241, 127] on input "text" at bounding box center [207, 131] width 68 height 8
type input "insulation"
click at [248, 137] on input "text" at bounding box center [215, 141] width 68 height 8
type input "equator"
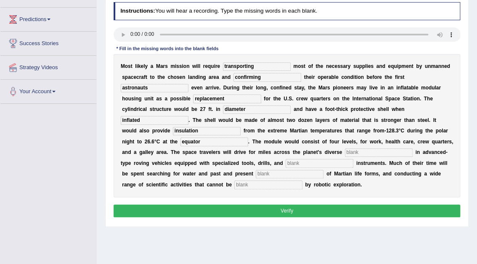
click at [345, 150] on input "text" at bounding box center [379, 152] width 68 height 8
type input "terrain"
click at [354, 159] on input "text" at bounding box center [320, 163] width 68 height 8
type input "analytical"
click at [324, 170] on input "text" at bounding box center [290, 174] width 68 height 8
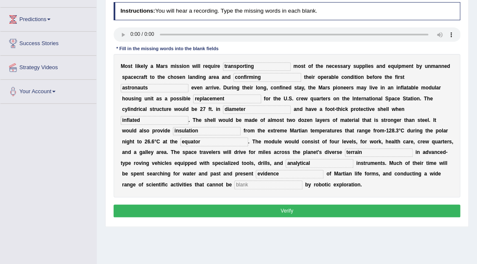
type input "evidence"
click at [302, 180] on input "text" at bounding box center [269, 184] width 68 height 8
type input "accomplished"
click at [285, 204] on button "Verify" at bounding box center [287, 210] width 347 height 12
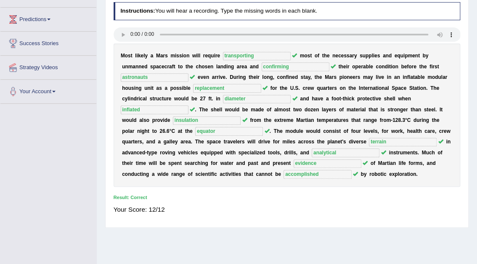
scroll to position [0, 0]
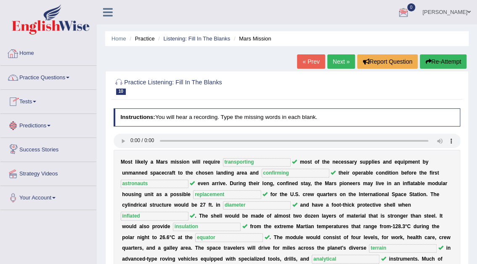
click at [60, 76] on link "Practice Questions" at bounding box center [48, 76] width 96 height 21
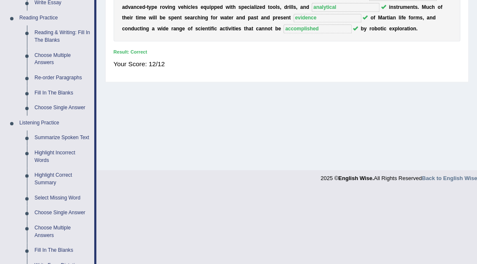
scroll to position [253, 0]
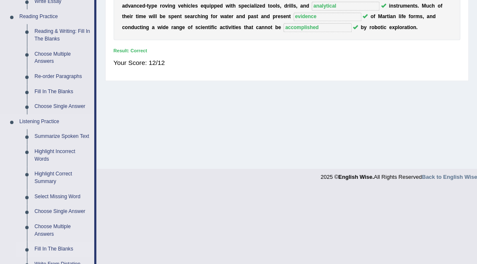
click at [57, 248] on link "Fill In The Blanks" at bounding box center [63, 248] width 64 height 15
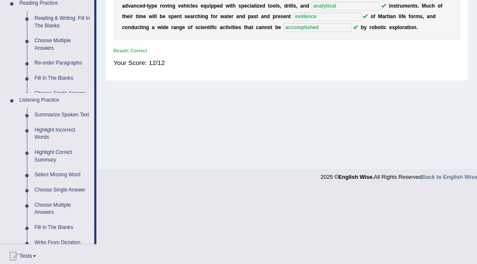
scroll to position [213, 0]
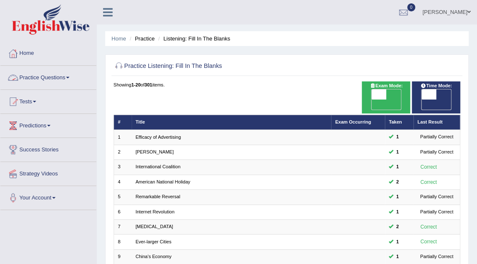
click at [54, 73] on link "Practice Questions" at bounding box center [48, 76] width 96 height 21
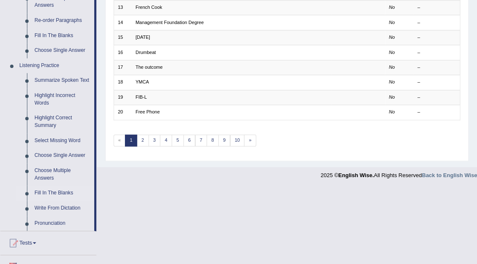
scroll to position [314, 0]
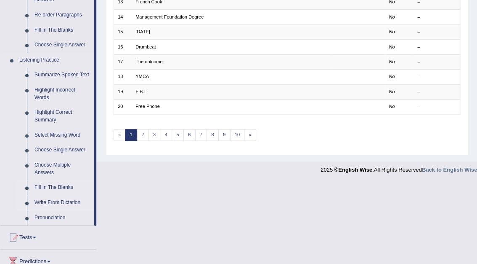
click at [69, 204] on link "Write From Dictation" at bounding box center [63, 202] width 64 height 15
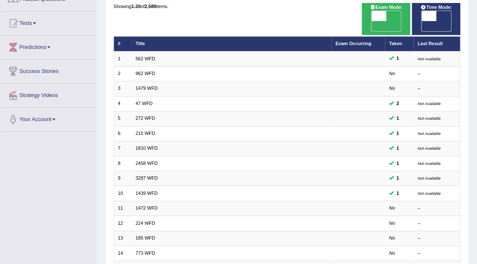
scroll to position [77, 0]
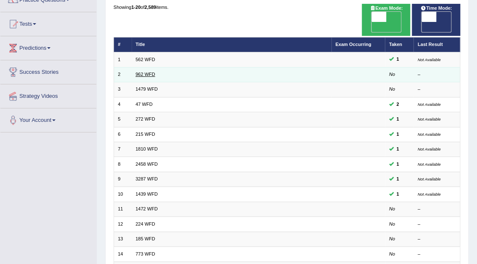
click at [148, 72] on link "962 WFD" at bounding box center [146, 74] width 20 height 5
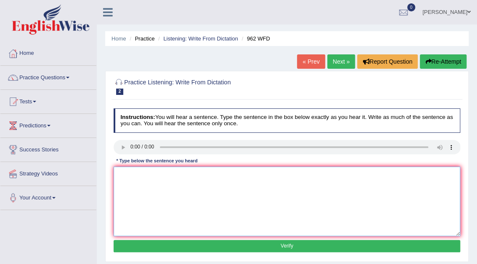
click at [140, 177] on textarea at bounding box center [287, 200] width 347 height 69
type textarea "If you have any questions about the exam, please raise your hand."
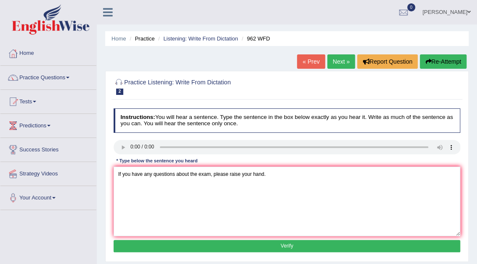
click at [286, 245] on button "Verify" at bounding box center [287, 246] width 347 height 12
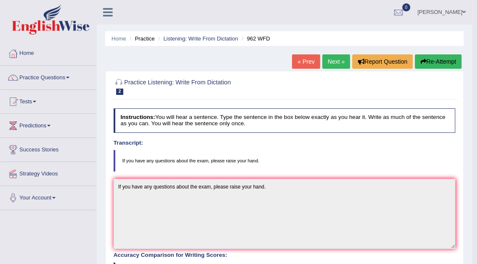
click at [329, 63] on link "Next »" at bounding box center [337, 61] width 28 height 14
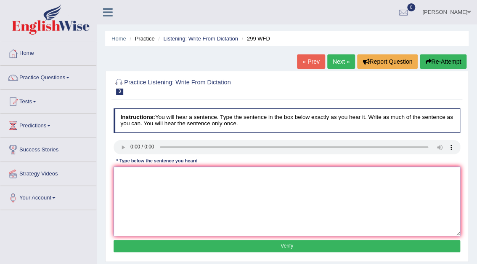
click at [133, 179] on textarea at bounding box center [287, 200] width 347 height 69
type textarea "Student representatives will be visiting the classroom with voting forms."
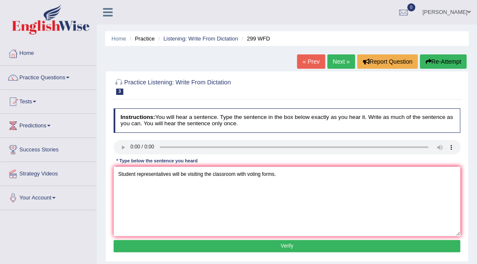
click at [292, 248] on button "Verify" at bounding box center [287, 246] width 347 height 12
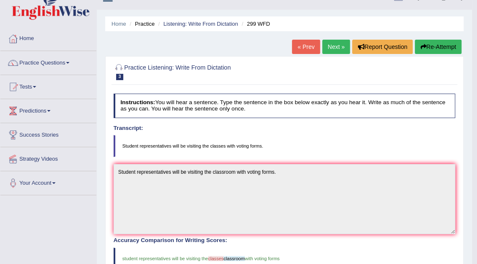
scroll to position [14, 0]
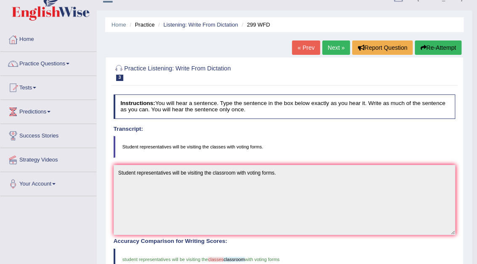
click at [337, 46] on link "Next »" at bounding box center [337, 47] width 28 height 14
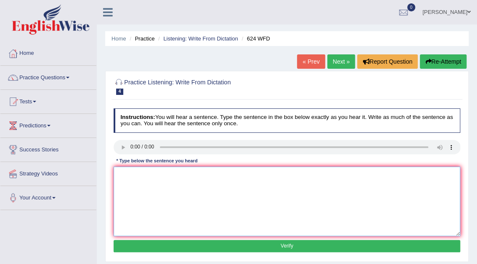
click at [140, 181] on textarea at bounding box center [287, 200] width 347 height 69
click at [131, 174] on textarea at bounding box center [287, 200] width 347 height 69
type textarea "Our courses help to improve critical thinking and impact assessment."
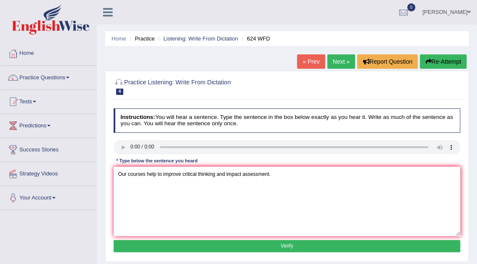
click at [279, 246] on button "Verify" at bounding box center [287, 246] width 347 height 12
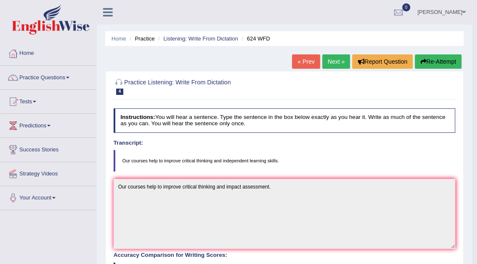
click at [339, 57] on link "Next »" at bounding box center [337, 61] width 28 height 14
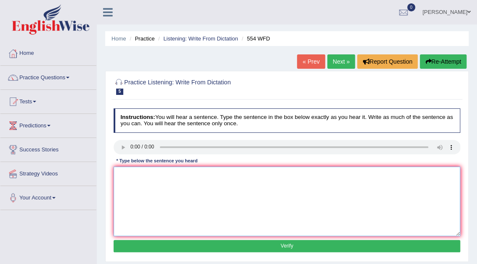
click at [127, 173] on textarea at bounding box center [287, 200] width 347 height 69
type textarea "w"
type textarea "We are able to work in a team."
click at [282, 246] on button "Verify" at bounding box center [287, 246] width 347 height 12
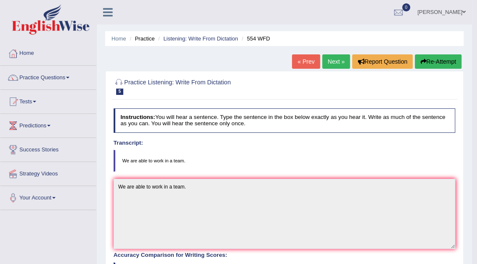
click at [332, 64] on link "Next »" at bounding box center [337, 61] width 28 height 14
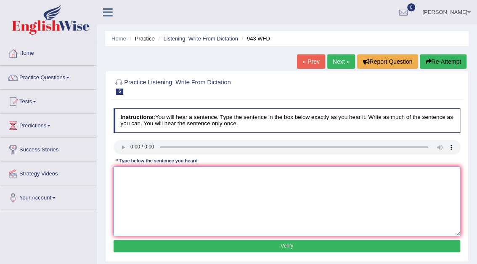
click at [140, 173] on textarea at bounding box center [287, 200] width 347 height 69
type textarea "Farming methods across the world have greatly developed recently."
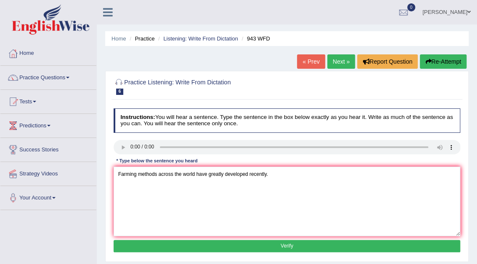
click at [290, 246] on button "Verify" at bounding box center [287, 246] width 347 height 12
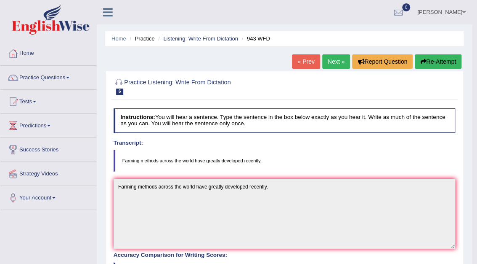
click at [339, 59] on link "Next »" at bounding box center [337, 61] width 28 height 14
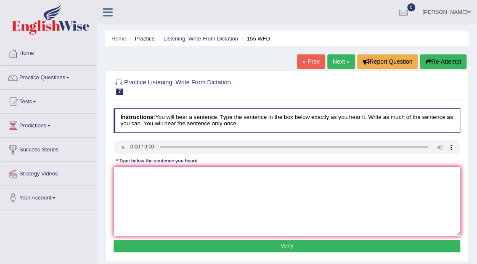
click at [145, 174] on textarea at bounding box center [287, 200] width 347 height 69
click at [160, 174] on textarea "Important details in the arrguments are missing in the summary" at bounding box center [287, 200] width 347 height 69
click at [183, 173] on textarea "Important details from the arrguments are missing in the summary" at bounding box center [287, 200] width 347 height 69
click at [201, 173] on textarea "Important details from the arguments are missing in the summary" at bounding box center [287, 200] width 347 height 69
click at [273, 173] on textarea "Important details from the argument are missing in the summary" at bounding box center [287, 200] width 347 height 69
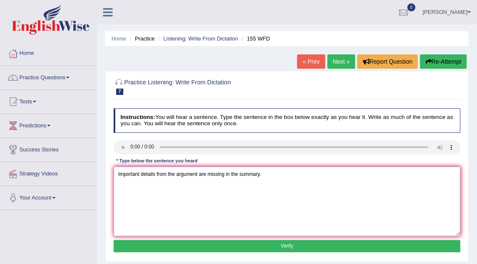
type textarea "Important details from the argument are missing in the summary."
click at [286, 243] on button "Verify" at bounding box center [287, 246] width 347 height 12
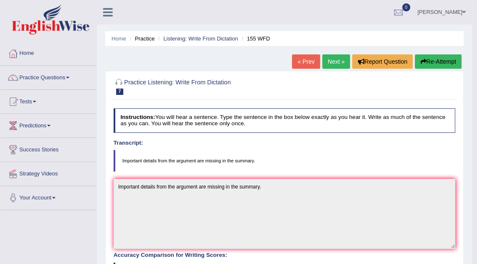
click at [340, 61] on link "Next »" at bounding box center [337, 61] width 28 height 14
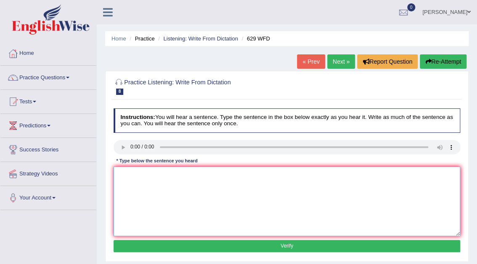
click at [147, 191] on textarea at bounding box center [287, 200] width 347 height 69
type textarea "Please provide the reports to support your idea of these arguments."
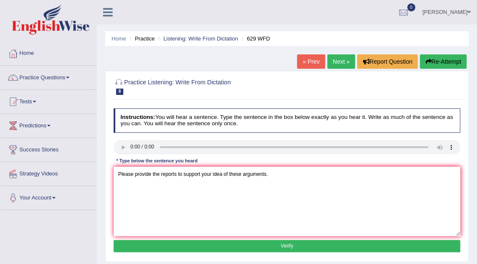
click at [283, 246] on button "Verify" at bounding box center [287, 246] width 347 height 12
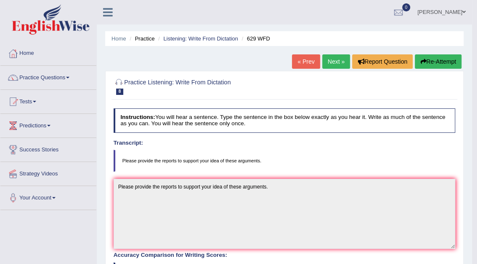
drag, startPoint x: 477, startPoint y: 122, endPoint x: 479, endPoint y: 160, distance: 38.0
click at [477, 160] on html "Toggle navigation Home Practice Questions Speaking Practice Read Aloud Repeat S…" at bounding box center [238, 132] width 477 height 264
click at [345, 56] on link "Next »" at bounding box center [337, 61] width 28 height 14
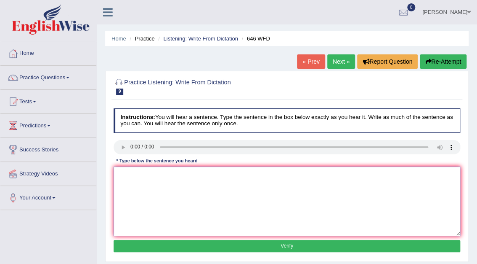
click at [151, 188] on textarea at bounding box center [287, 200] width 347 height 69
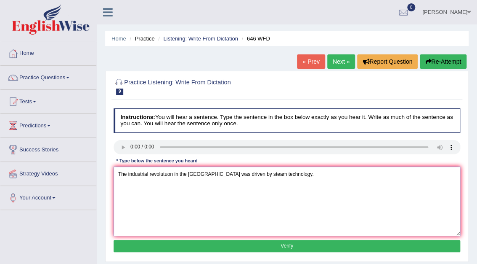
type textarea "The industrial revolutuon in the [GEOGRAPHIC_DATA] was driven by steam technolo…"
click at [292, 247] on button "Verify" at bounding box center [287, 246] width 347 height 12
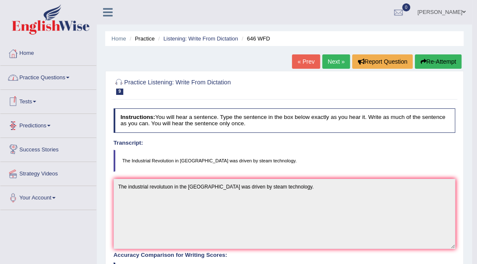
click at [59, 75] on link "Practice Questions" at bounding box center [48, 76] width 96 height 21
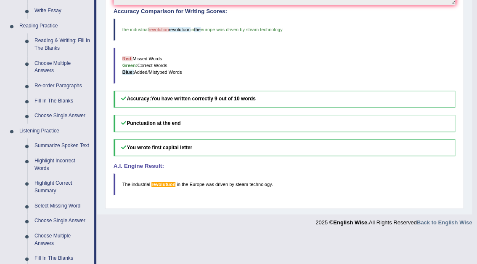
scroll to position [288, 0]
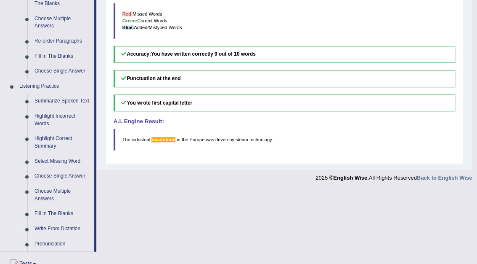
click at [56, 228] on link "Write From Dictation" at bounding box center [63, 228] width 64 height 15
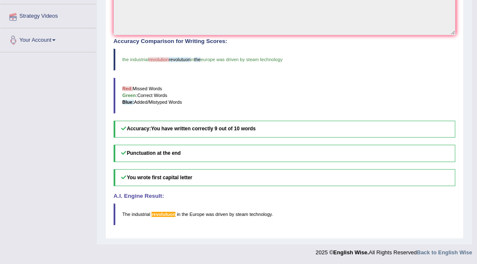
scroll to position [100, 0]
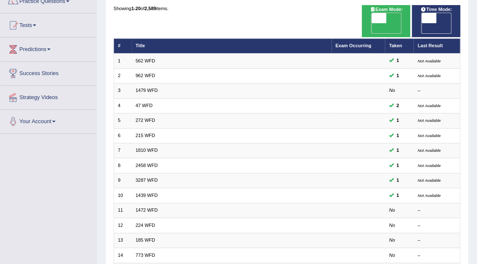
scroll to position [58, 0]
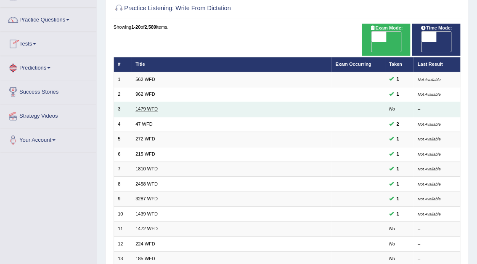
click at [155, 106] on link "1479 WFD" at bounding box center [147, 108] width 22 height 5
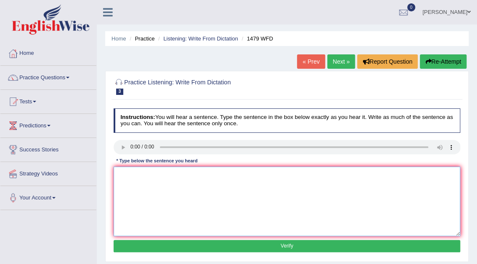
click at [146, 176] on textarea at bounding box center [287, 200] width 347 height 69
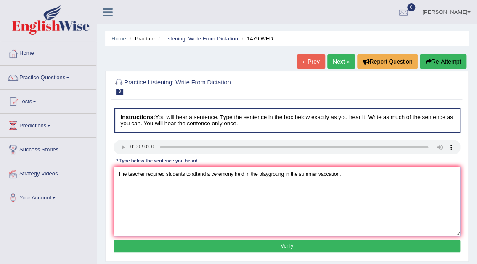
type textarea "The teacher required students to attend a ceremony held in the playgroung in th…"
click at [304, 247] on button "Verify" at bounding box center [287, 246] width 347 height 12
